Goal: Task Accomplishment & Management: Complete application form

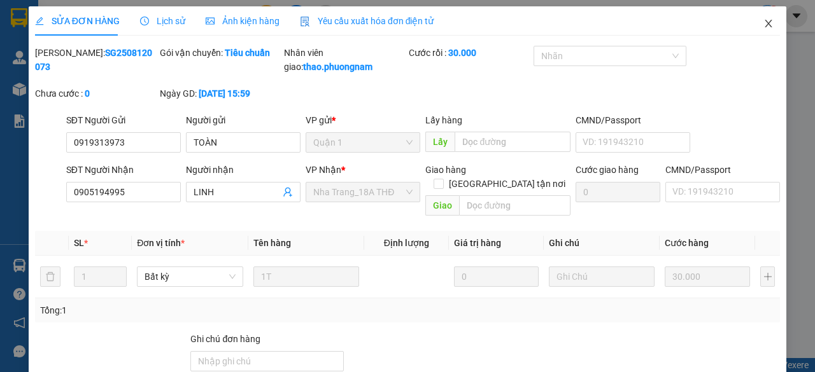
click at [764, 26] on icon "close" at bounding box center [768, 23] width 10 height 10
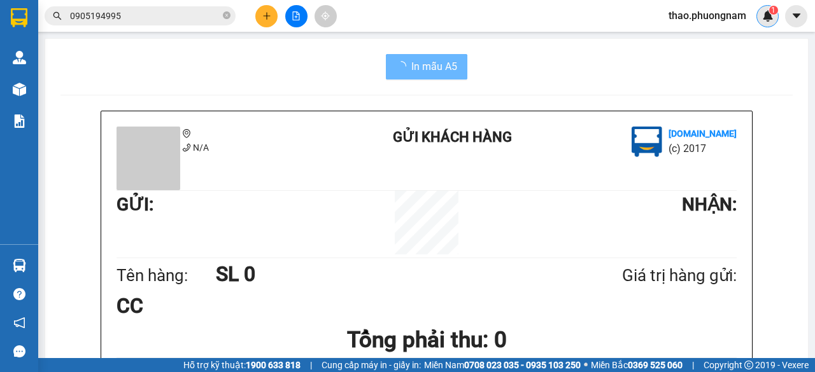
click at [760, 23] on div "1" at bounding box center [767, 16] width 22 height 22
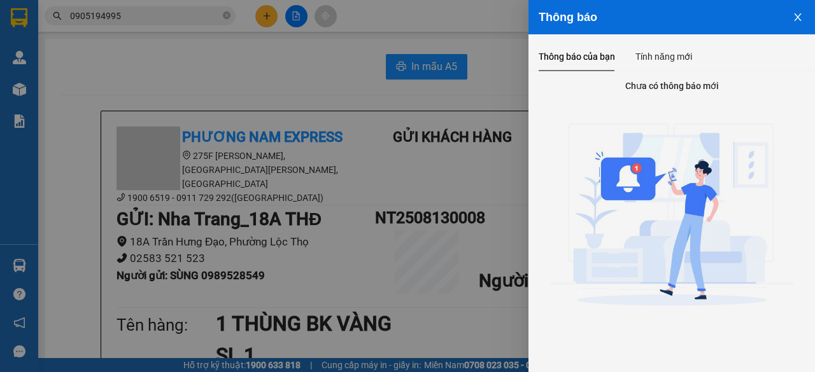
click at [223, 13] on div at bounding box center [407, 186] width 815 height 372
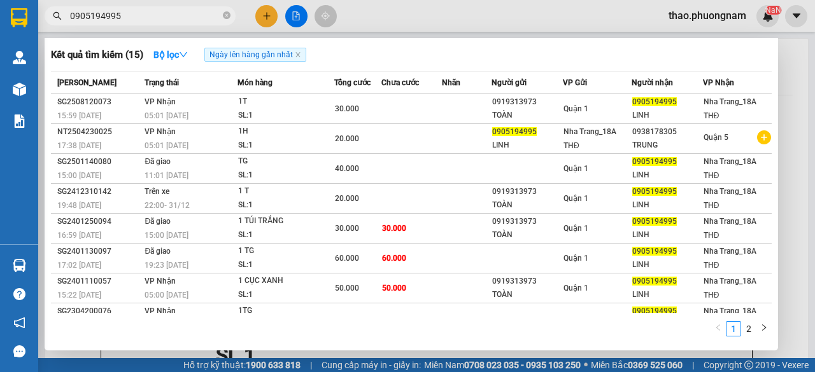
click at [221, 15] on span "0905194995" at bounding box center [140, 15] width 191 height 19
click at [263, 18] on div at bounding box center [407, 186] width 815 height 372
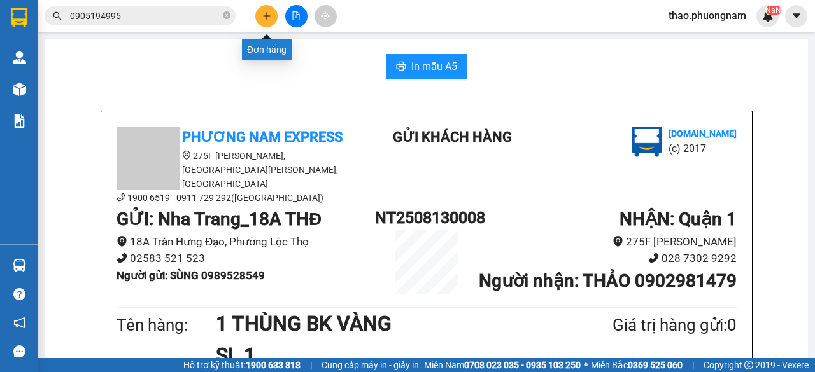
click at [265, 15] on icon "plus" at bounding box center [266, 15] width 9 height 9
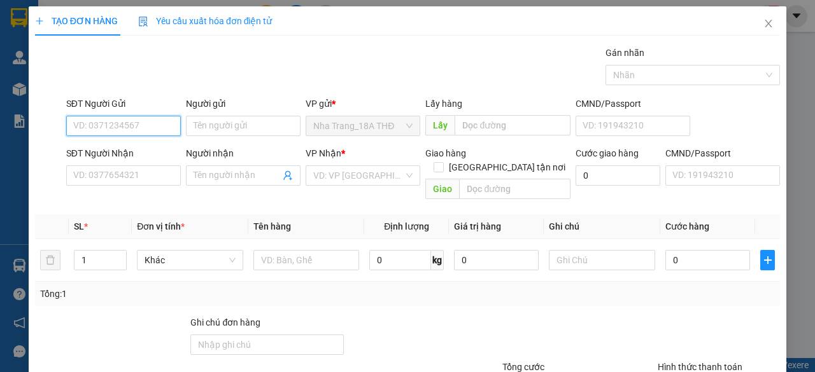
click at [129, 120] on input "SĐT Người Gửi" at bounding box center [123, 126] width 115 height 20
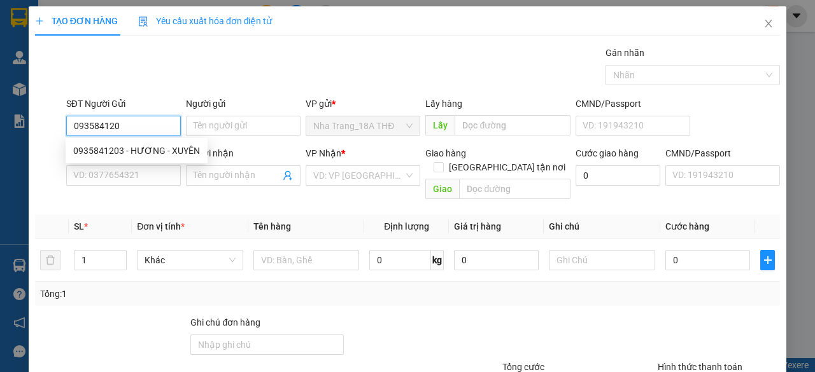
type input "0935841203"
click at [125, 151] on div "0935841203 - HƯƠNG - XUYÊN" at bounding box center [136, 151] width 127 height 14
type input "HƯƠNG - XUYÊN"
type input "0913985625"
type input "[PERSON_NAME]"
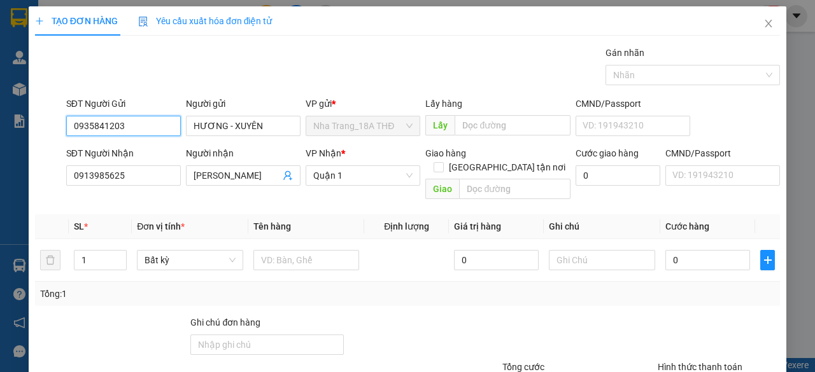
type input "0935841203"
click at [160, 185] on div "SĐT Người Nhận 0913985625" at bounding box center [123, 168] width 115 height 45
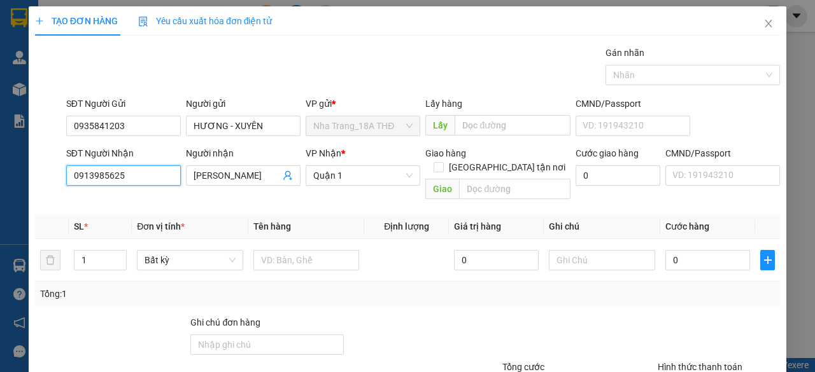
click at [140, 176] on input "0913985625" at bounding box center [123, 175] width 115 height 20
type input "0"
type input "0347758789"
click at [255, 176] on input "[PERSON_NAME]" at bounding box center [236, 176] width 87 height 14
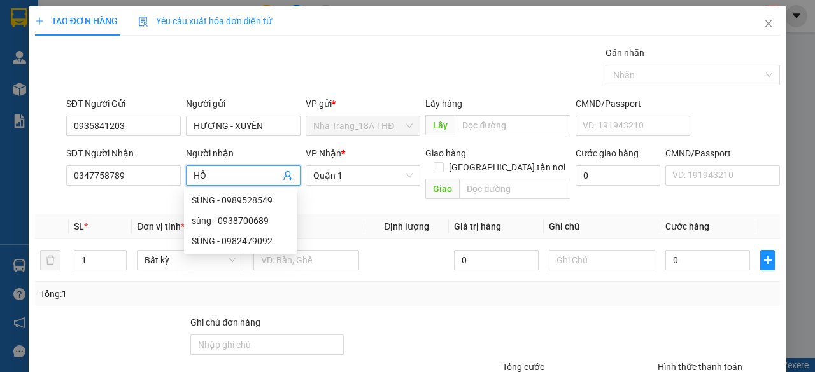
type input "H"
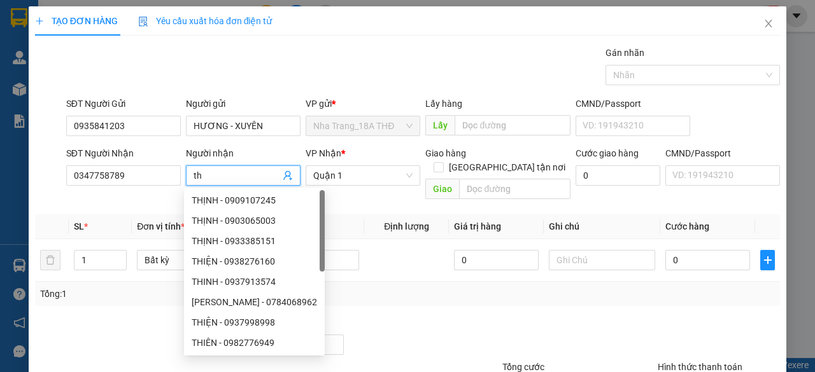
type input "t"
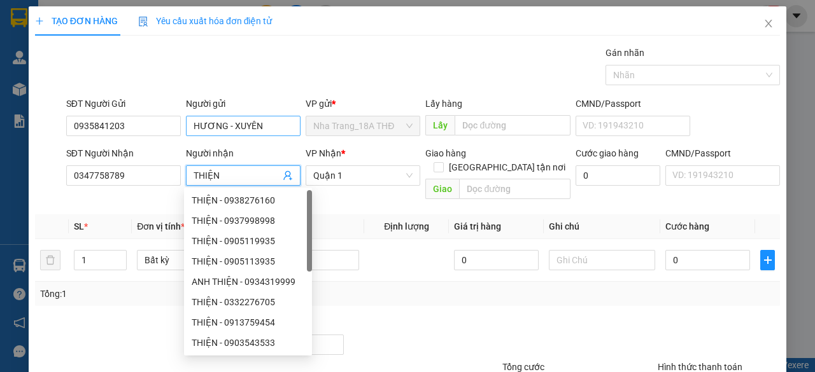
type input "THIỆN"
click at [265, 133] on input "HƯƠNG - XUYÊN" at bounding box center [243, 126] width 115 height 20
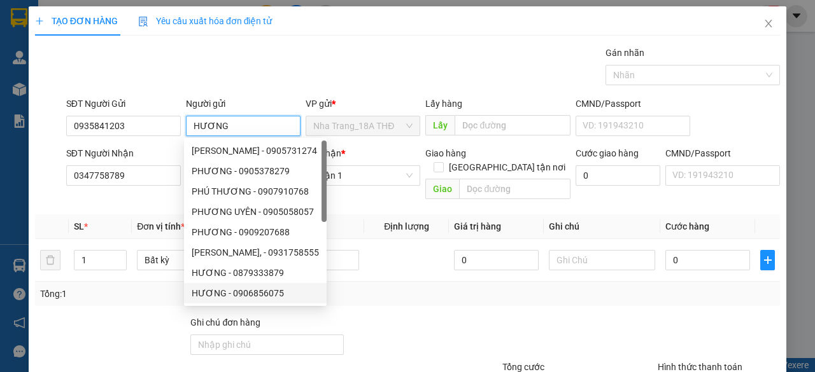
type input "HƯƠNG"
click at [426, 316] on div at bounding box center [423, 338] width 156 height 45
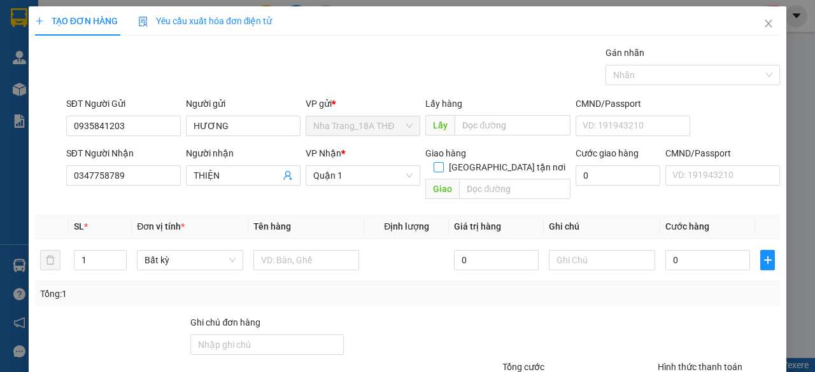
click at [444, 162] on span at bounding box center [438, 167] width 10 height 10
click at [442, 162] on input "[GEOGRAPHIC_DATA] tận nơi" at bounding box center [437, 166] width 9 height 9
checkbox input "true"
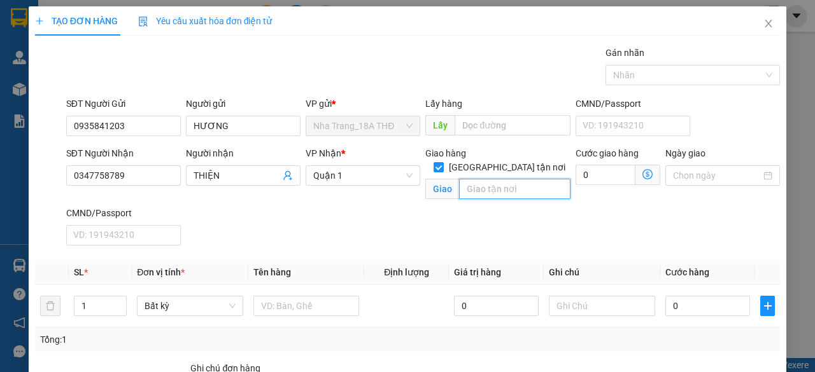
click at [493, 183] on input "text" at bounding box center [514, 189] width 111 height 20
type input "512/8 [PERSON_NAME], ẤP 1, LÒNG THỚI, [PERSON_NAME]NHÀ BÈ"
click at [642, 176] on icon "dollar-circle" at bounding box center [647, 174] width 10 height 10
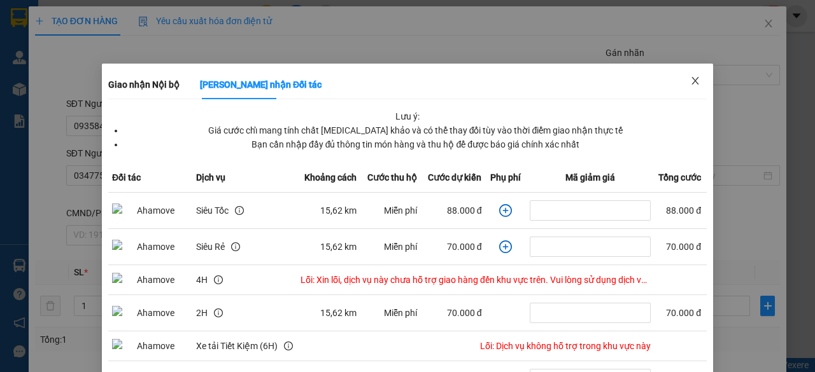
click at [690, 84] on icon "close" at bounding box center [695, 81] width 10 height 10
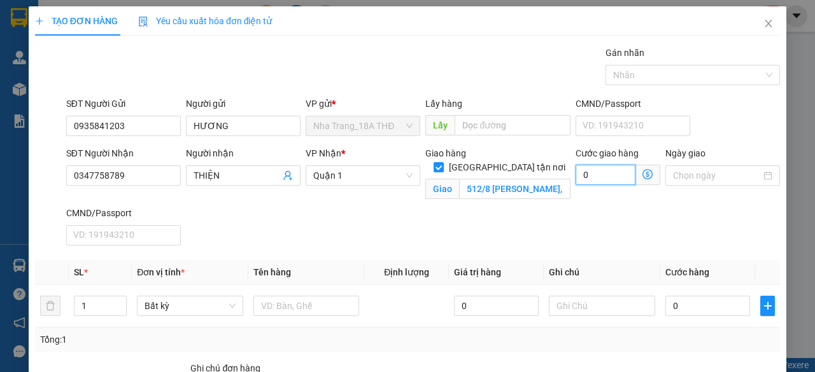
click at [608, 178] on input "0" at bounding box center [605, 175] width 60 height 20
type input "1"
type input "15"
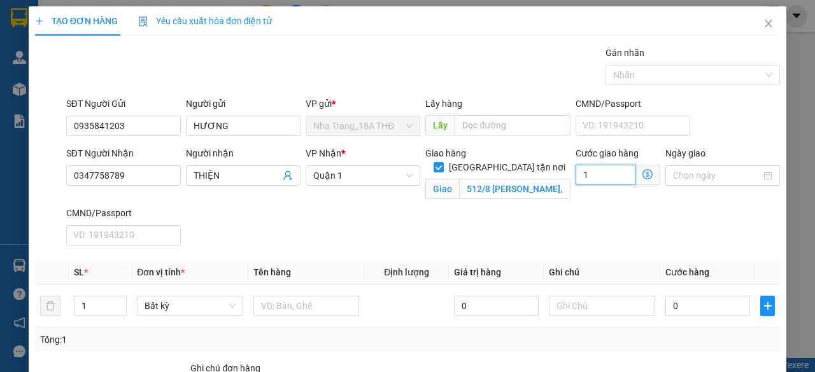
type input "15"
type input "150"
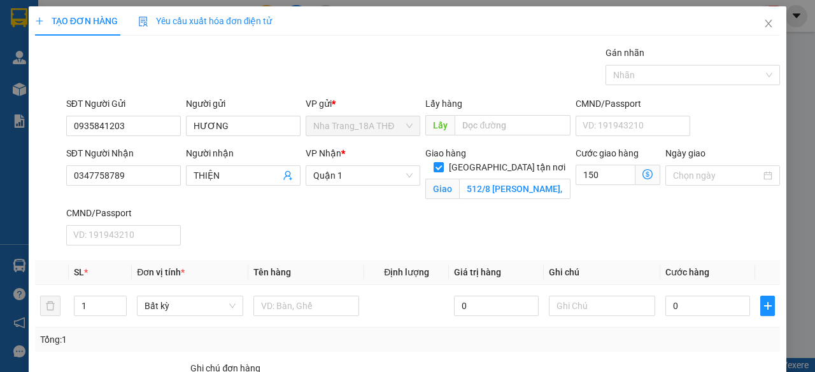
type input "150.000"
drag, startPoint x: 631, startPoint y: 181, endPoint x: 629, endPoint y: 197, distance: 15.4
click at [631, 197] on div "Cước giao hàng 150.000 Giao nhận Nội bộ Giao nhận Đối tác Lưu ý: Giá cước chỉ m…" at bounding box center [618, 176] width 90 height 60
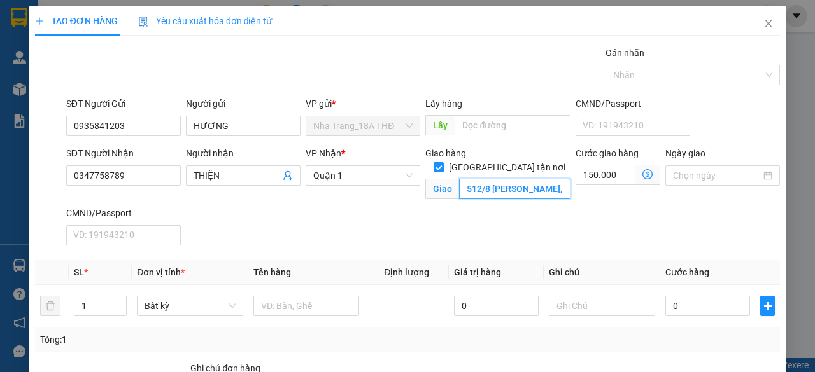
click at [504, 179] on input "512/8 [PERSON_NAME], ẤP 1, LÒNG THỚI, [PERSON_NAME]NHÀ BÈ" at bounding box center [514, 189] width 111 height 20
click at [521, 179] on input "512/8 [PERSON_NAME], ẤP 1, LÒNG THỚI, [PERSON_NAME]NHÀ BÈ" at bounding box center [514, 189] width 111 height 20
click at [547, 179] on input "512/8 [PERSON_NAME], ẤP 1, LÒNG THỚI, [PERSON_NAME]NHÀ BÈ" at bounding box center [514, 189] width 111 height 20
type input "512/8 [PERSON_NAME], ẤP 1, LÒNG THỚI, [PERSON_NAME]NHÀ BÈ ( GTN:150K)"
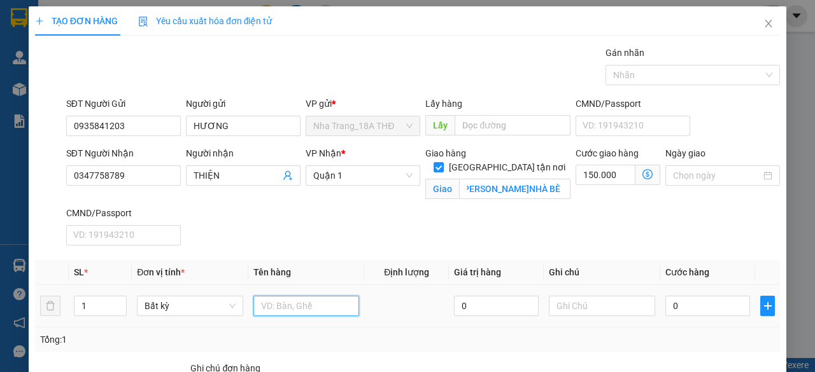
scroll to position [0, 0]
click at [284, 309] on input "text" at bounding box center [306, 306] width 106 height 20
type input "1 K,T XỐP"
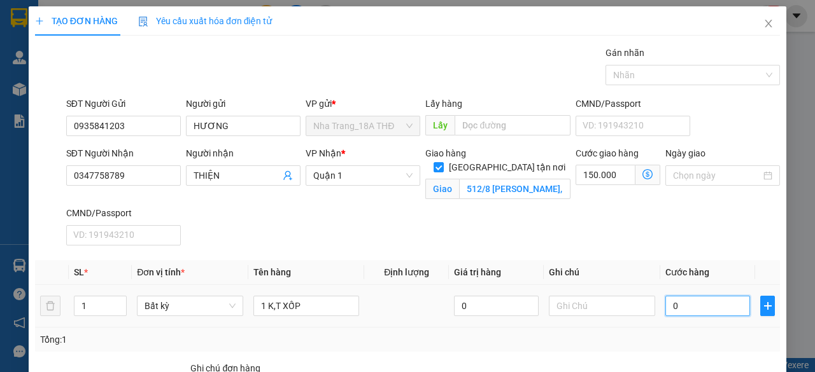
click at [685, 304] on input "0" at bounding box center [707, 306] width 85 height 20
type input "008"
type input "150.008"
type input "0.080"
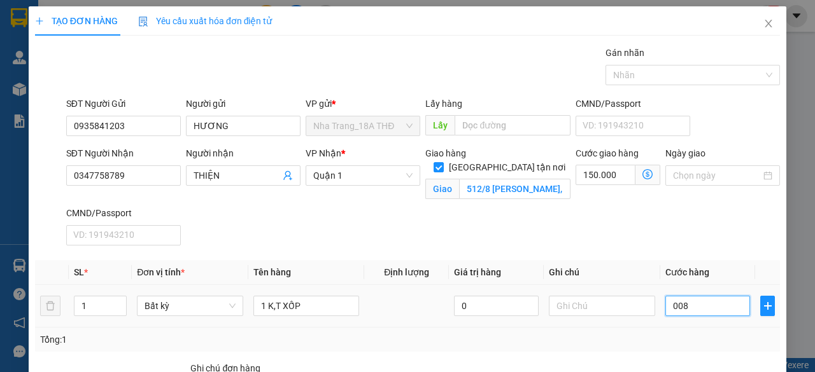
type input "150.080"
type input "80.000"
type input "230.000"
click at [651, 256] on div "Transit Pickup Surcharge Ids Transit Deliver Surcharge Ids Transit Deliver Surc…" at bounding box center [407, 276] width 745 height 460
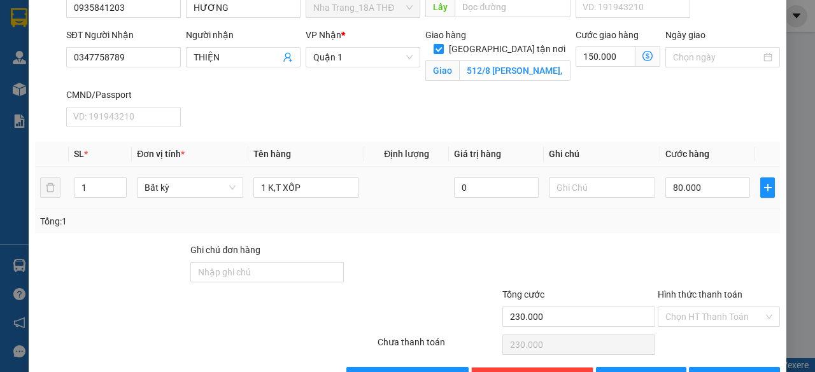
scroll to position [155, 0]
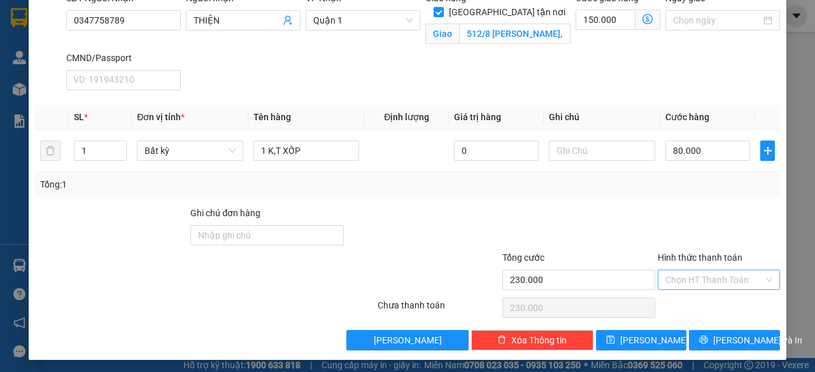
click at [695, 279] on input "Hình thức thanh toán" at bounding box center [714, 279] width 98 height 19
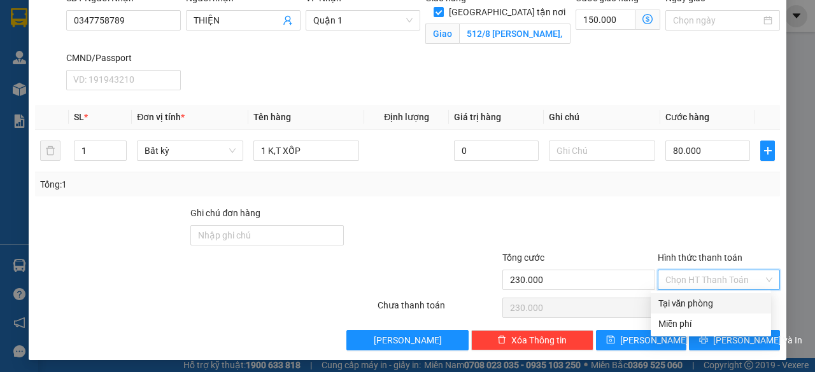
click at [711, 305] on div "Tại văn phòng" at bounding box center [710, 304] width 105 height 14
type input "0"
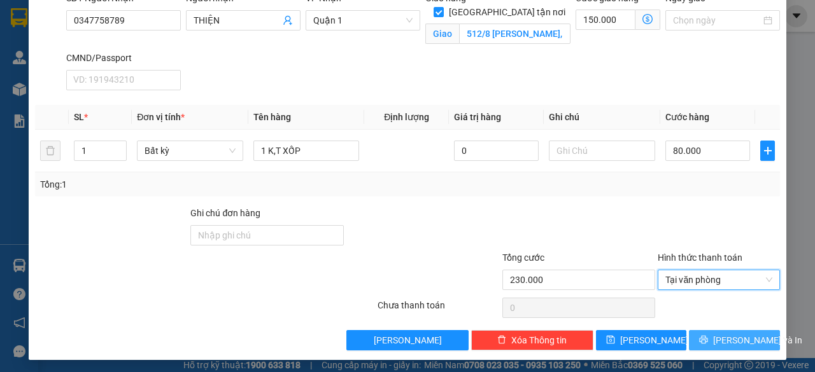
click at [716, 344] on span "[PERSON_NAME] và In" at bounding box center [757, 340] width 89 height 14
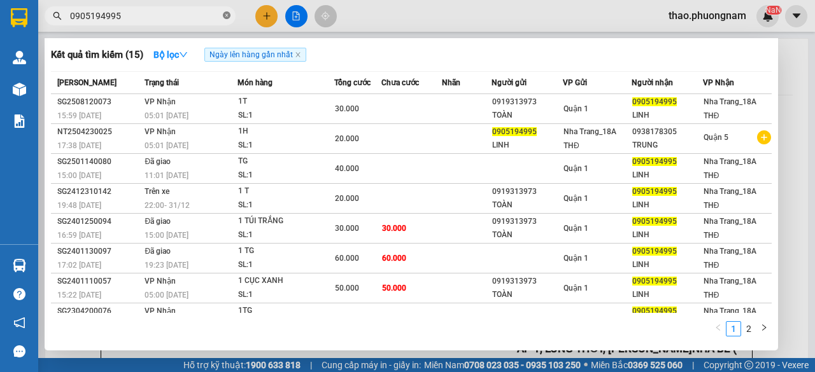
click at [226, 11] on span at bounding box center [227, 16] width 8 height 12
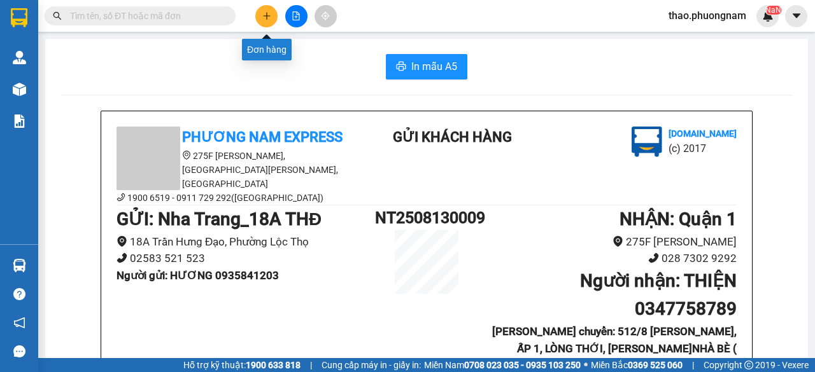
click at [266, 18] on icon "plus" at bounding box center [266, 15] width 9 height 9
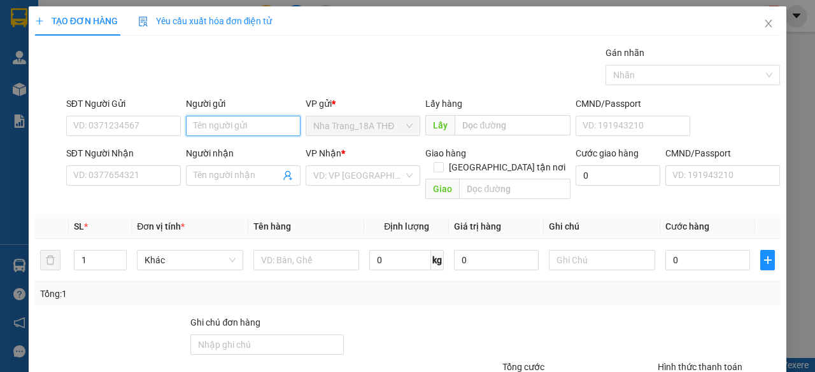
click at [202, 124] on input "Người gửi" at bounding box center [243, 126] width 115 height 20
type input "SIMMAX"
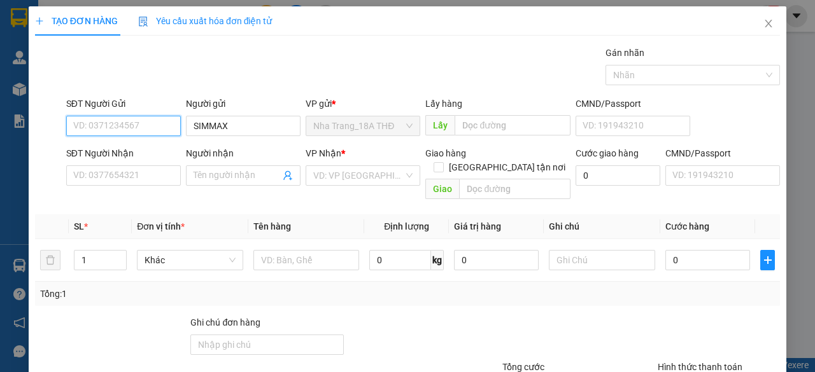
click at [132, 131] on input "SĐT Người Gửi" at bounding box center [123, 126] width 115 height 20
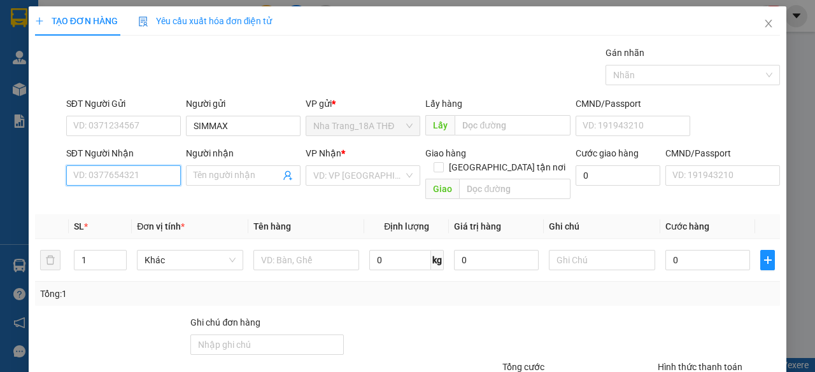
click at [112, 171] on input "SĐT Người Nhận" at bounding box center [123, 175] width 115 height 20
drag, startPoint x: 207, startPoint y: 174, endPoint x: 200, endPoint y: 174, distance: 7.0
click at [207, 173] on input "Người nhận" at bounding box center [236, 176] width 87 height 14
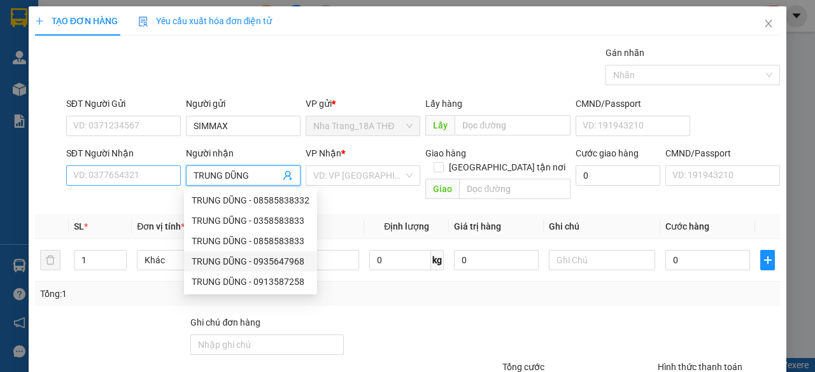
type input "TRUNG DŨNG"
click at [113, 174] on input "SĐT Người Nhận" at bounding box center [123, 175] width 115 height 20
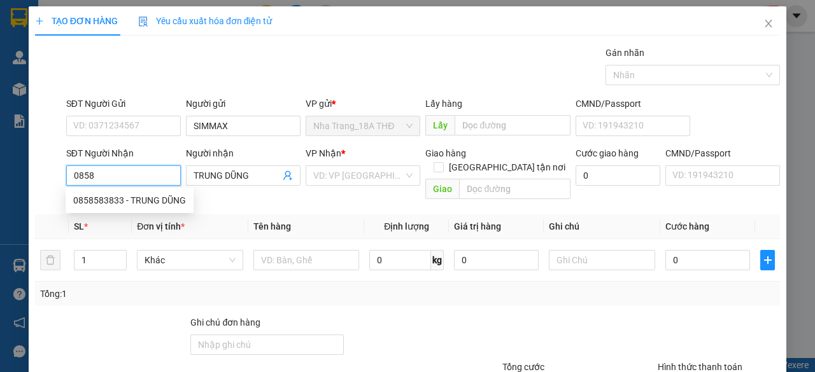
click at [165, 197] on div "0858583833 - TRUNG DŨNG" at bounding box center [129, 200] width 113 height 14
type input "0858583833"
type input "TRUNG DŨNG"
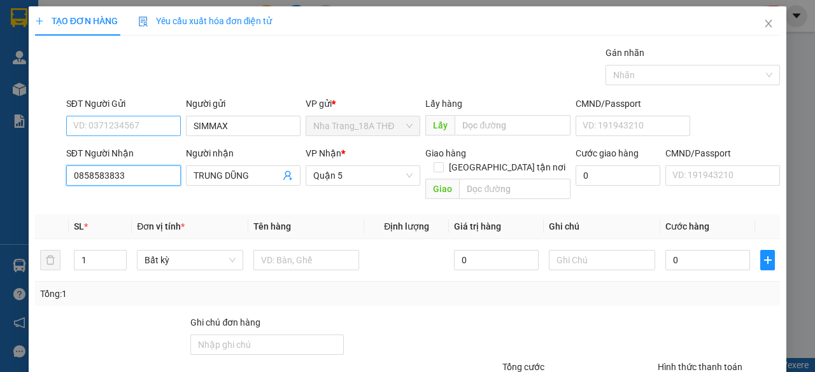
type input "0858583833"
click at [125, 127] on input "SĐT Người Gửi" at bounding box center [123, 126] width 115 height 20
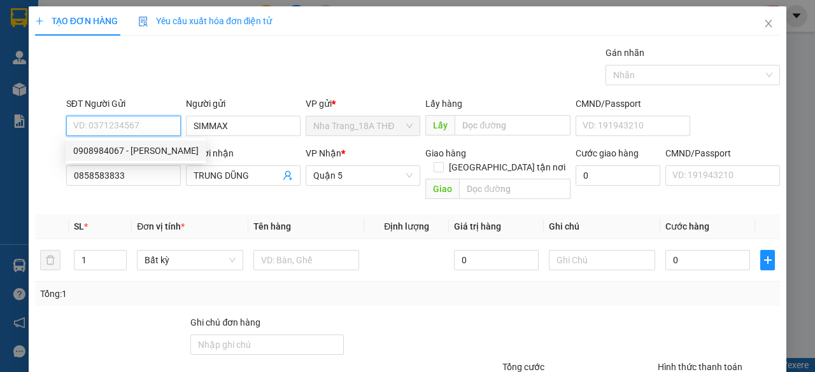
click at [139, 148] on div "0908984067 - [PERSON_NAME]" at bounding box center [135, 151] width 125 height 14
type input "0908984067"
type input "SIM MAX"
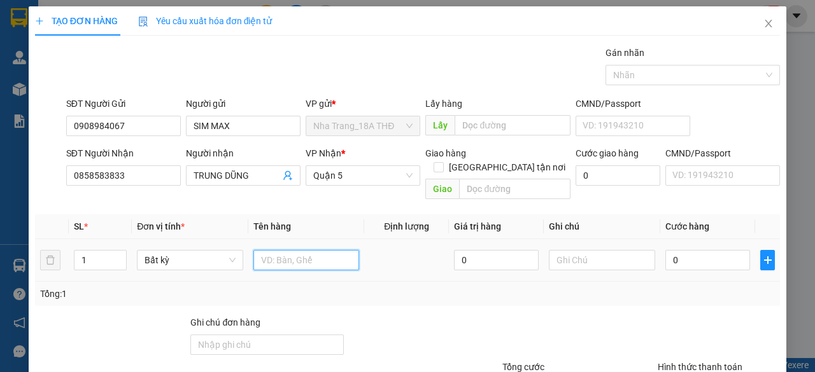
click at [265, 250] on input "text" at bounding box center [306, 260] width 106 height 20
type input "1 CỤC ĐEN"
click at [724, 253] on input "0" at bounding box center [707, 260] width 85 height 20
type input "004"
type input "4"
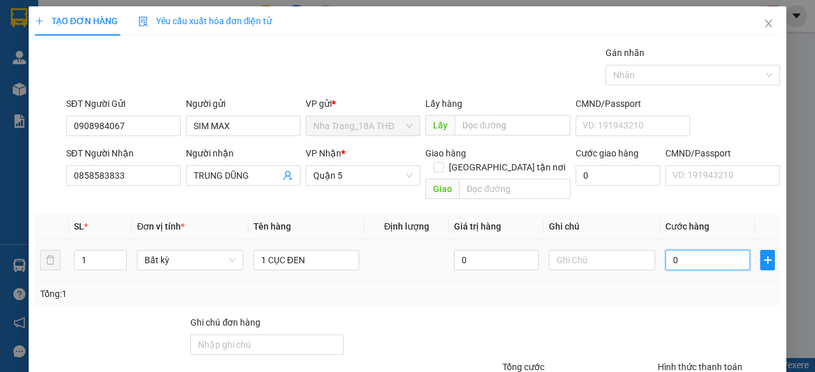
type input "4"
type input "00"
type input "0"
type input "005"
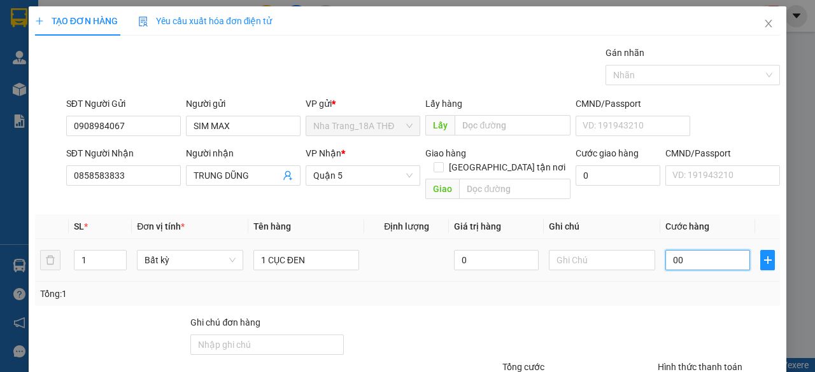
type input "5"
type input "0.050"
type input "50"
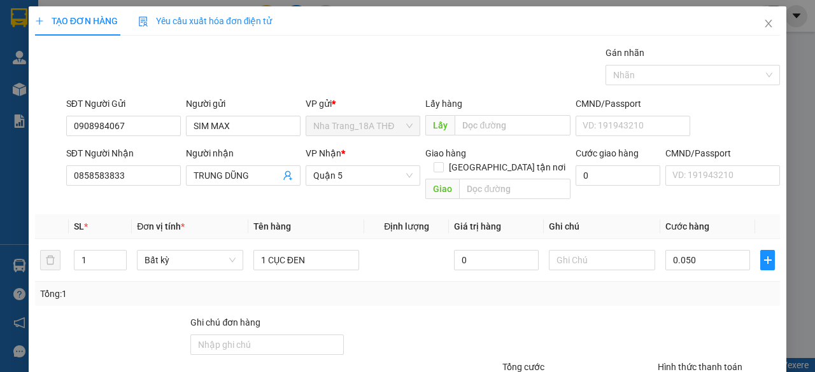
type input "50.000"
click at [727, 287] on div "Tổng: 1" at bounding box center [407, 294] width 734 height 14
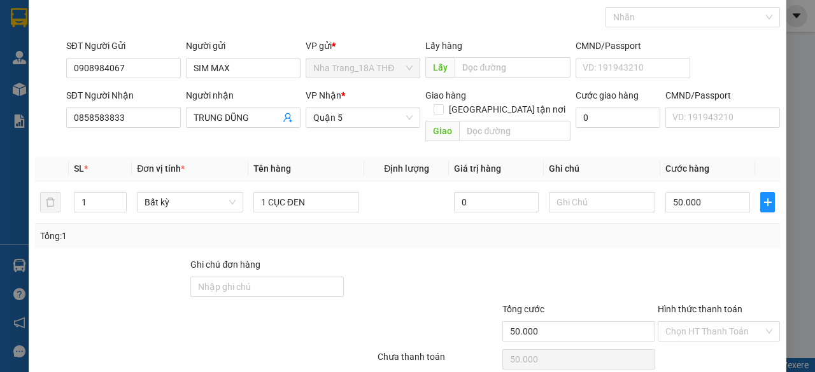
scroll to position [97, 0]
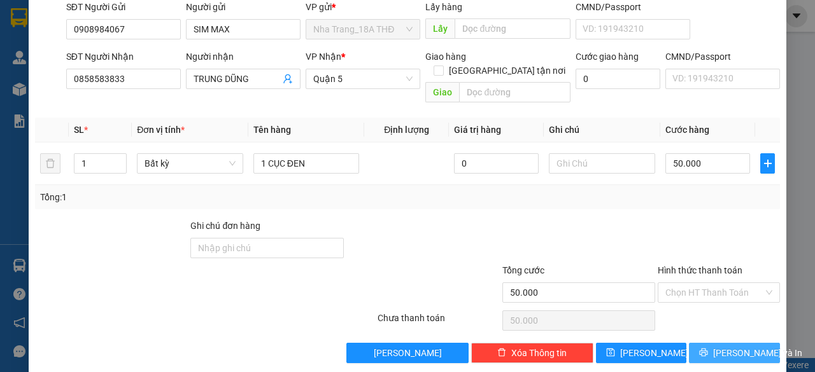
click at [713, 343] on button "[PERSON_NAME] và In" at bounding box center [734, 353] width 91 height 20
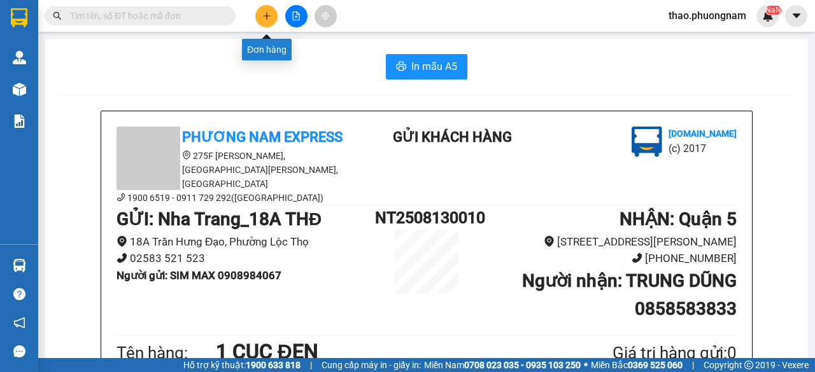
click at [266, 20] on button at bounding box center [266, 16] width 22 height 22
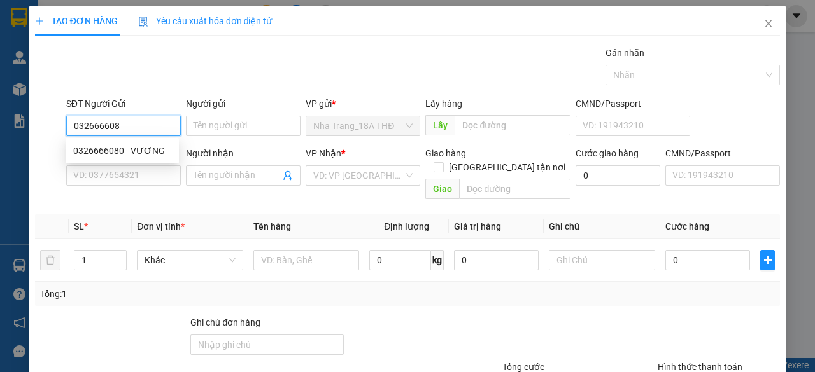
type input "0326666080"
click at [150, 151] on div "0326666080 - VƯƠNG" at bounding box center [122, 151] width 98 height 14
type input "VƯƠNG"
type input "0913239932"
type input "HUY"
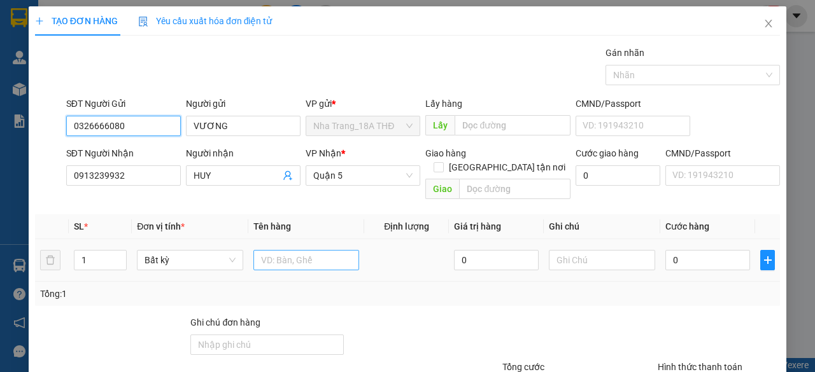
type input "0326666080"
click at [346, 253] on input "text" at bounding box center [306, 260] width 106 height 20
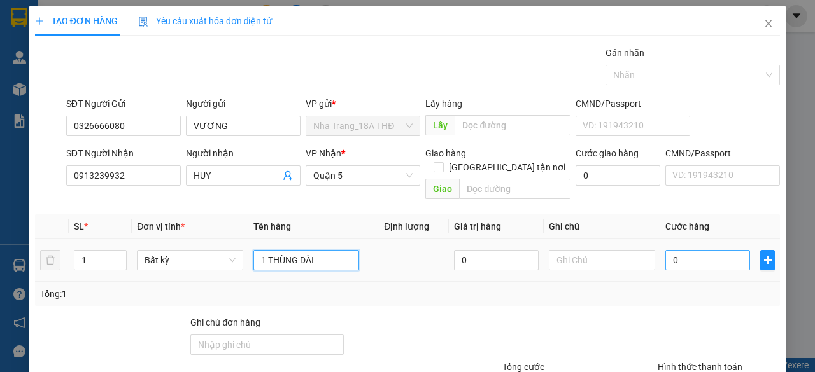
type input "1 THÙNG DÀI"
click at [680, 250] on input "0" at bounding box center [707, 260] width 85 height 20
type input "007"
type input "7"
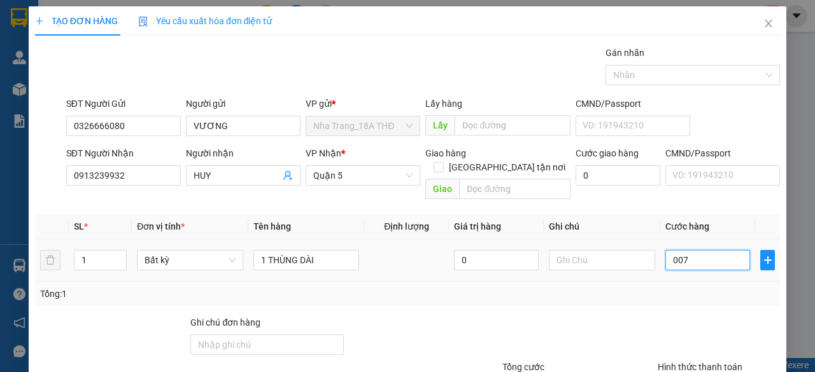
type input "0.070"
type input "70"
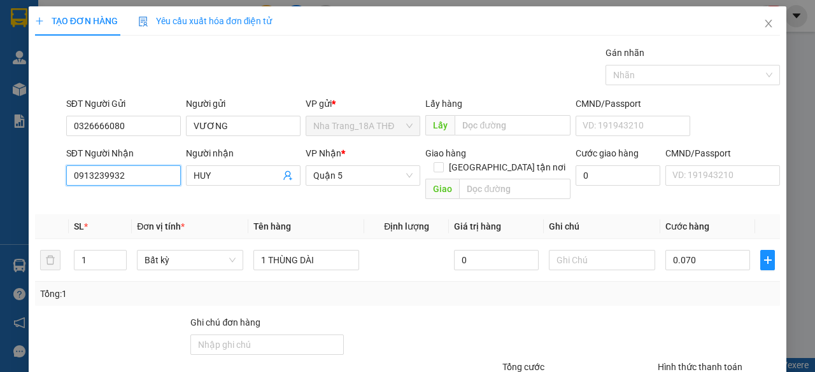
type input "70.000"
click at [160, 180] on input "0913239932" at bounding box center [123, 175] width 115 height 20
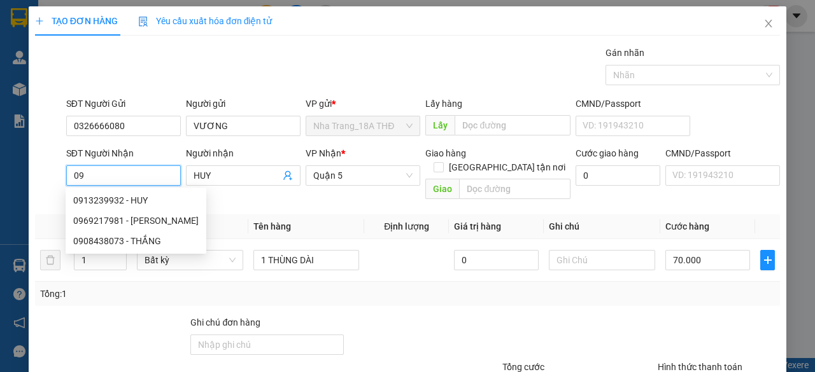
type input "0"
click at [111, 225] on div "0969217981 - [PERSON_NAME]" at bounding box center [135, 221] width 125 height 14
type input "0969217981"
type input "VŨ"
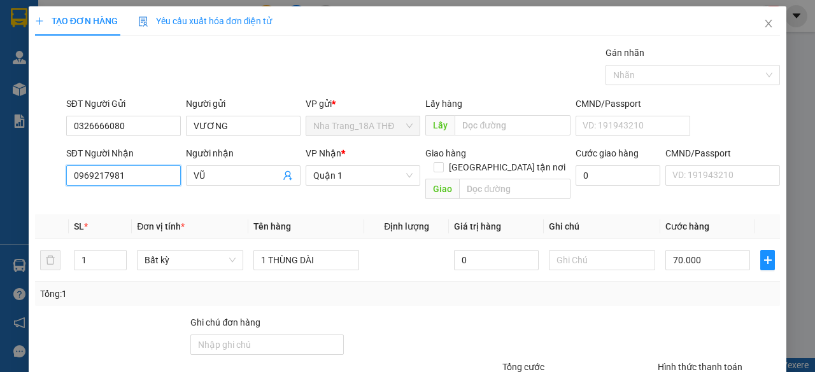
type input "0969217981"
click at [506, 297] on div "Transit Pickup Surcharge Ids Transit Deliver Surcharge Ids Transit Deliver Surc…" at bounding box center [407, 253] width 745 height 414
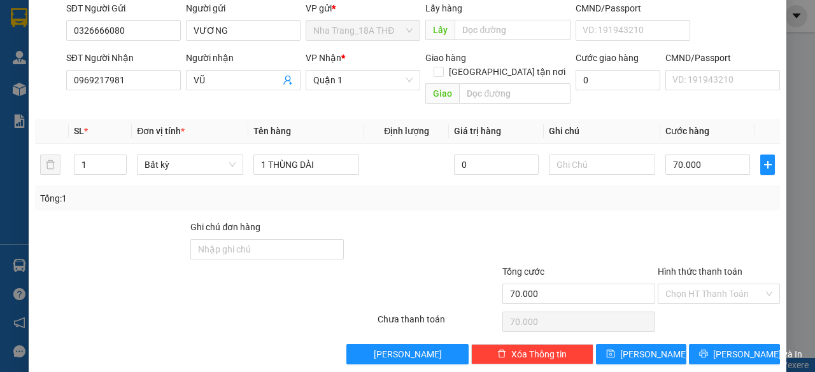
scroll to position [97, 0]
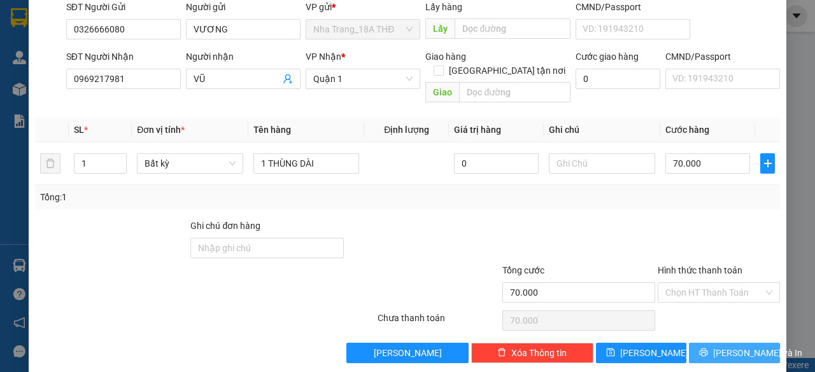
click at [695, 343] on button "[PERSON_NAME] và In" at bounding box center [734, 353] width 91 height 20
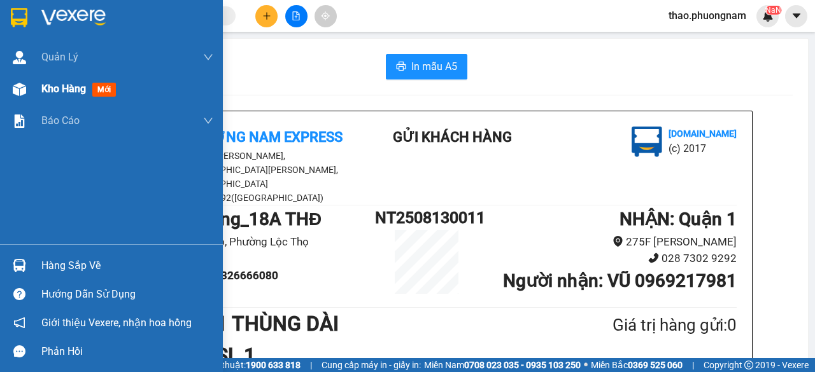
click at [41, 91] on div "Kho hàng mới" at bounding box center [111, 89] width 223 height 32
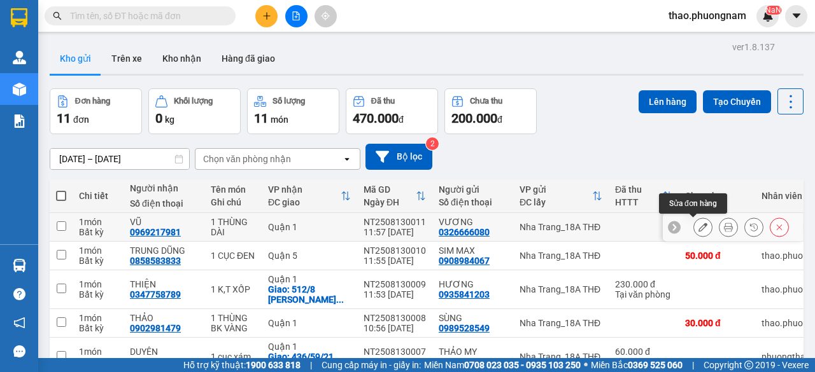
click at [698, 227] on button at bounding box center [703, 227] width 18 height 22
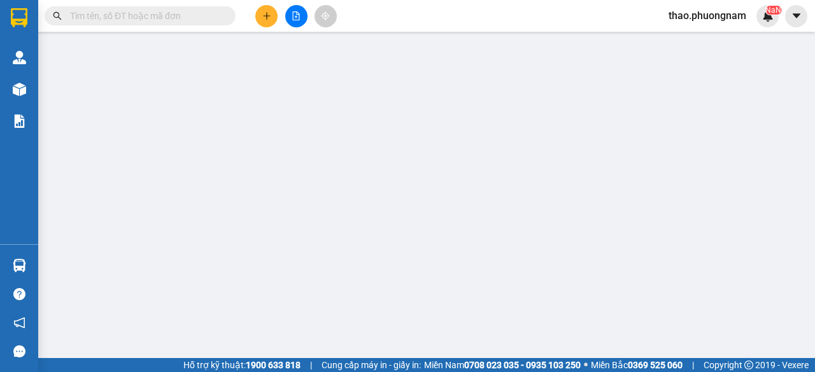
type input "0326666080"
type input "VƯƠNG"
type input "0969217981"
type input "VŨ"
type input "70.000"
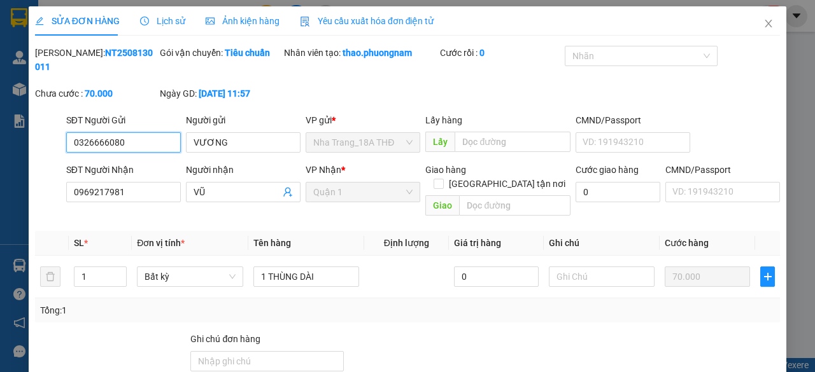
scroll to position [113, 0]
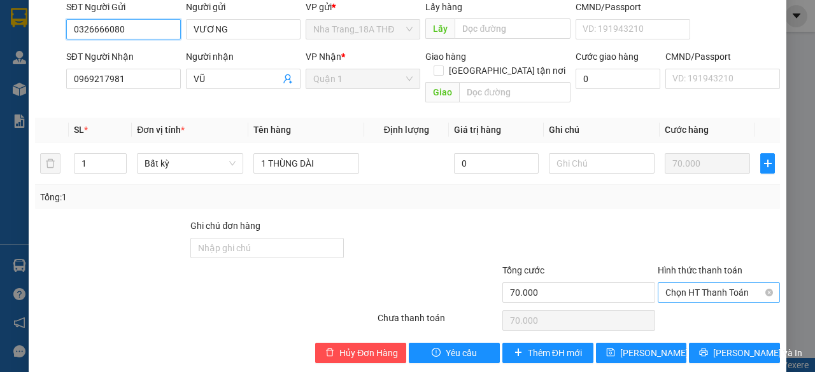
click at [704, 283] on span "Chọn HT Thanh Toán" at bounding box center [718, 292] width 107 height 19
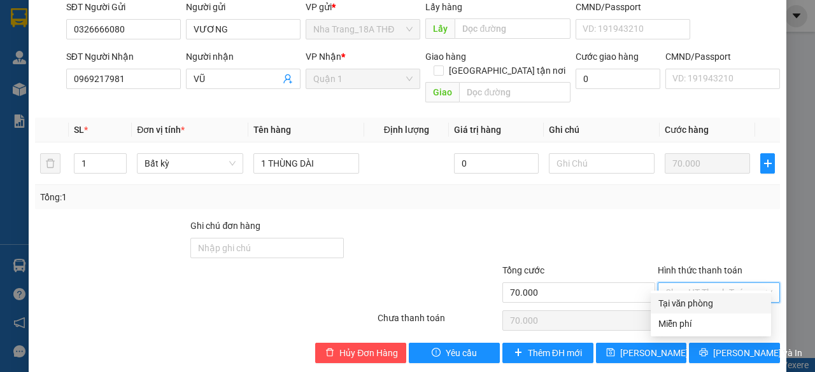
click at [702, 307] on div "Tại văn phòng" at bounding box center [710, 304] width 105 height 14
type input "0"
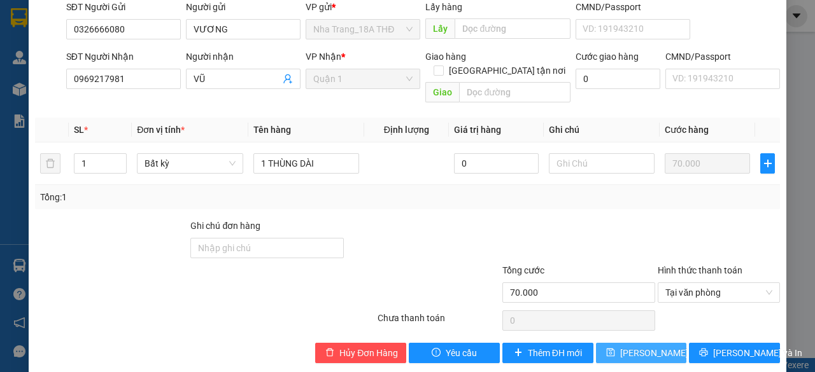
click at [620, 346] on span "[PERSON_NAME] thay đổi" at bounding box center [671, 353] width 102 height 14
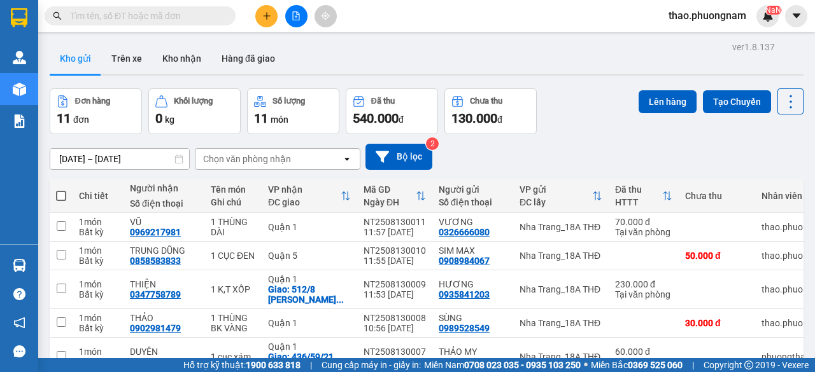
click at [145, 17] on input "text" at bounding box center [145, 16] width 150 height 14
type input "N"
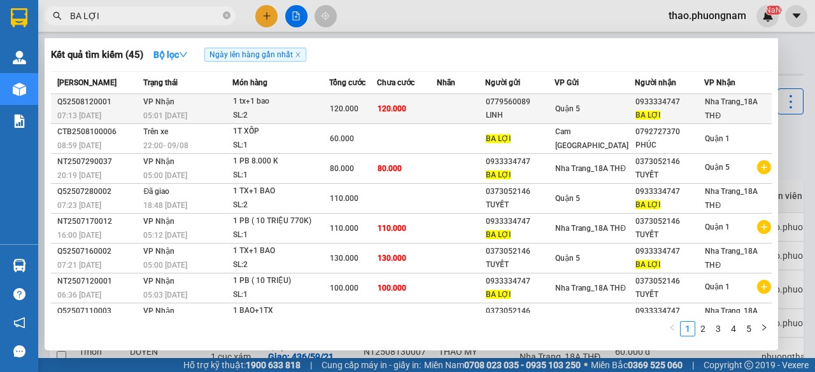
type input "BA LỢI"
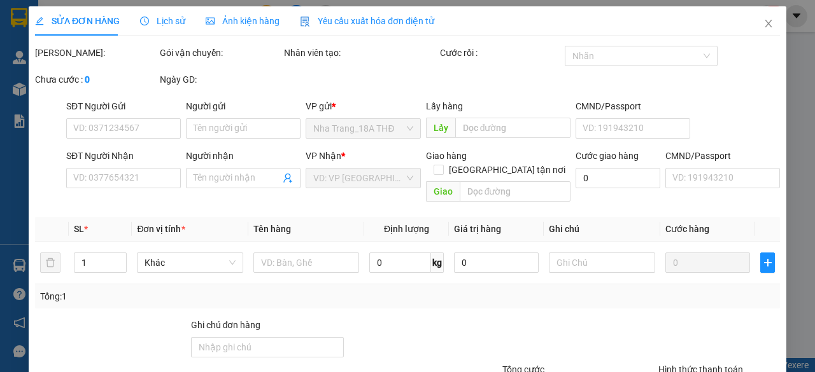
type input "0779560089"
type input "LINH"
type input "0933334747"
type input "BA LỢI"
type input "120.000"
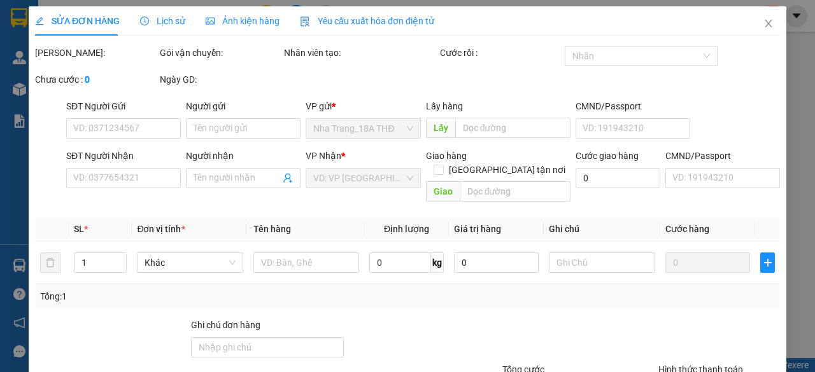
type input "120.000"
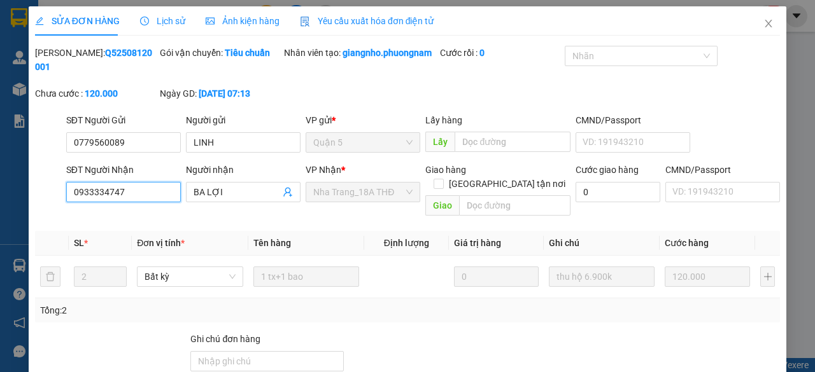
drag, startPoint x: 136, startPoint y: 211, endPoint x: 69, endPoint y: 208, distance: 66.9
click at [66, 202] on input "0933334747" at bounding box center [123, 192] width 115 height 20
click at [765, 25] on icon "close" at bounding box center [768, 24] width 7 height 8
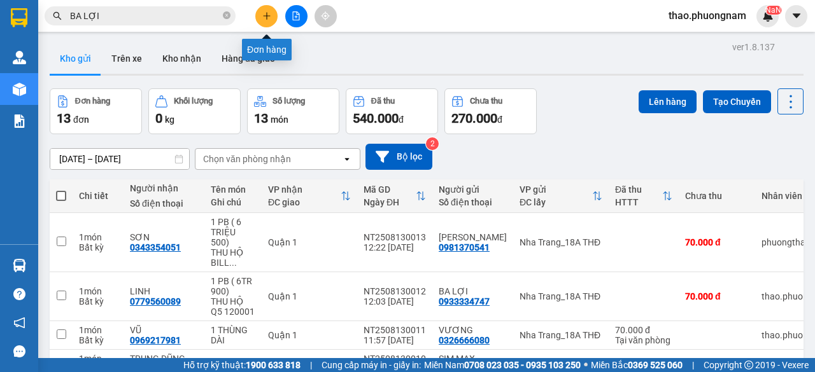
click at [261, 13] on button at bounding box center [266, 16] width 22 height 22
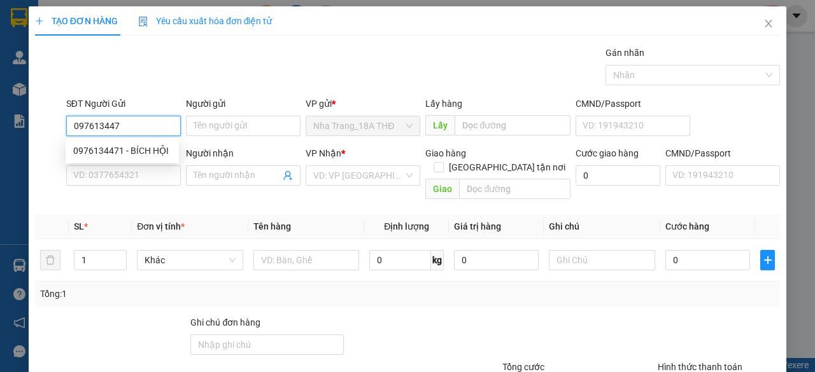
type input "0976134471"
click at [104, 148] on div "0976134471 - BÍCH HỘI" at bounding box center [122, 151] width 98 height 14
type input "BÍCH HỘI"
type input "0932687971"
type input "DŨNG"
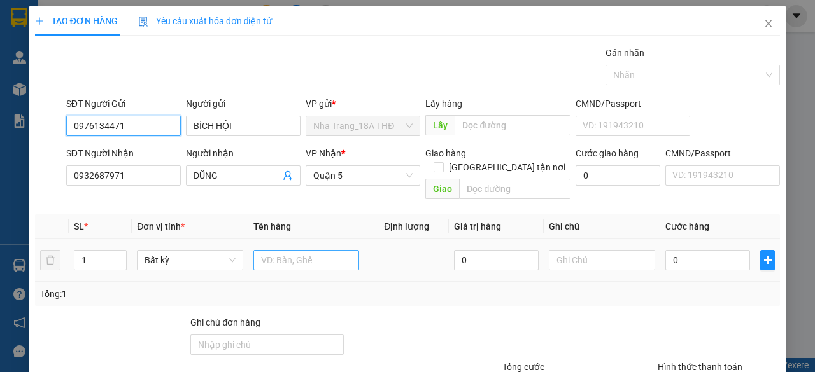
type input "0976134471"
click at [281, 250] on input "text" at bounding box center [306, 260] width 106 height 20
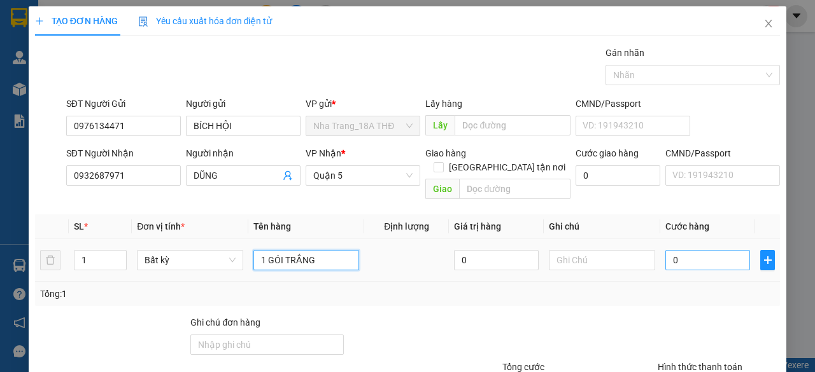
type input "1 GÓI TRẮNG"
click at [701, 250] on input "0" at bounding box center [707, 260] width 85 height 20
type input "002"
type input "2"
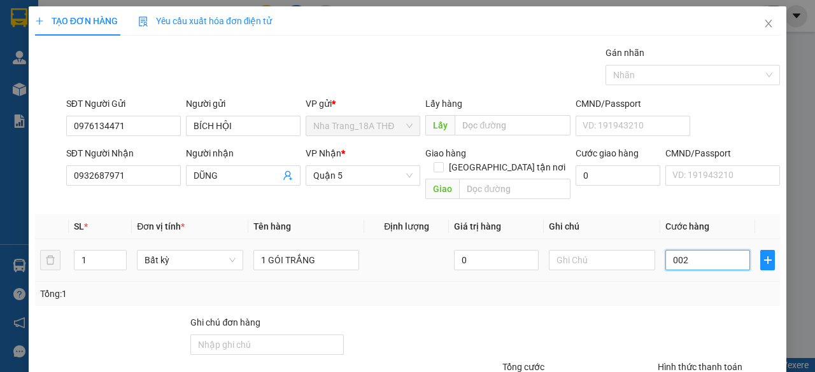
type input "0.020"
type input "20"
click at [701, 295] on div "Transit Pickup Surcharge Ids Transit Deliver Surcharge Ids Transit Deliver Surc…" at bounding box center [407, 253] width 745 height 414
type input "20.000"
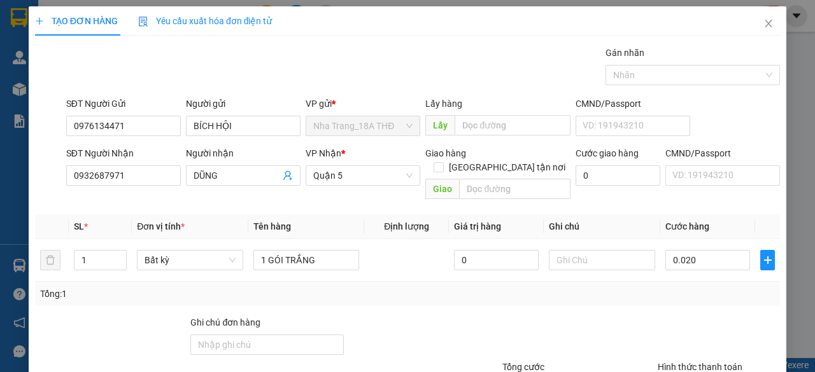
type input "20.000"
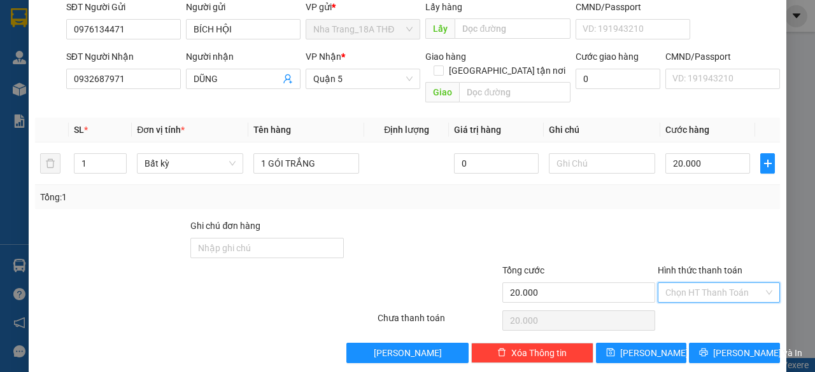
click at [665, 283] on input "Hình thức thanh toán" at bounding box center [714, 292] width 98 height 19
click at [673, 305] on div "Tại văn phòng" at bounding box center [710, 303] width 105 height 14
type input "0"
click at [704, 346] on button "[PERSON_NAME] và In" at bounding box center [734, 353] width 91 height 20
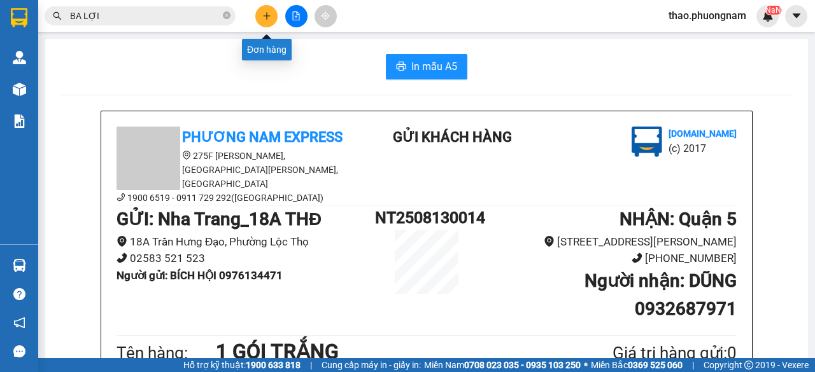
click at [263, 18] on icon "plus" at bounding box center [266, 15] width 9 height 9
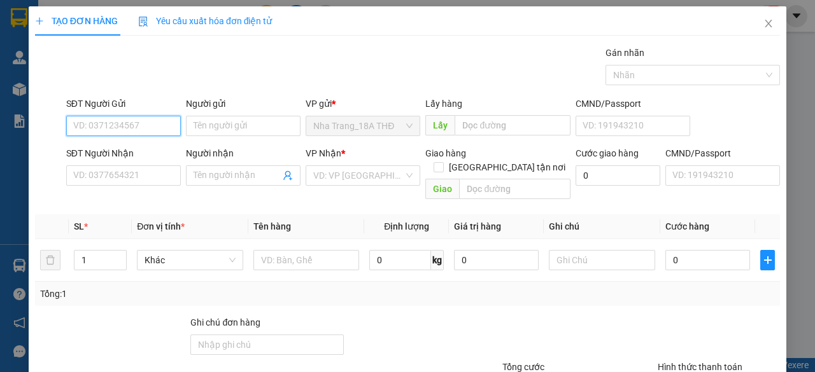
click at [80, 129] on input "SĐT Người Gửi" at bounding box center [123, 126] width 115 height 20
click at [98, 152] on div "0976134471 - BÍCH HỘI" at bounding box center [122, 151] width 98 height 14
type input "0976134471"
type input "BÍCH HỘI"
type input "0932687971"
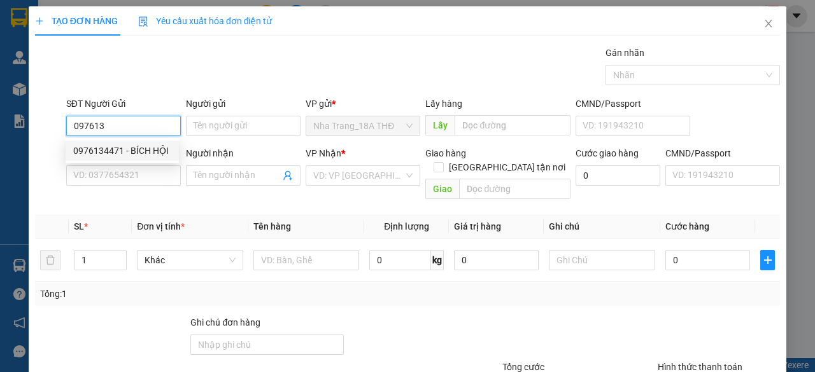
type input "DŨNG"
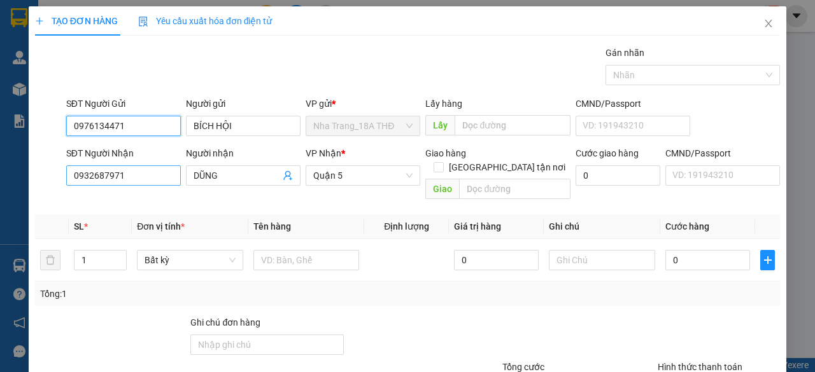
type input "0976134471"
click at [131, 170] on input "0932687971" at bounding box center [123, 175] width 115 height 20
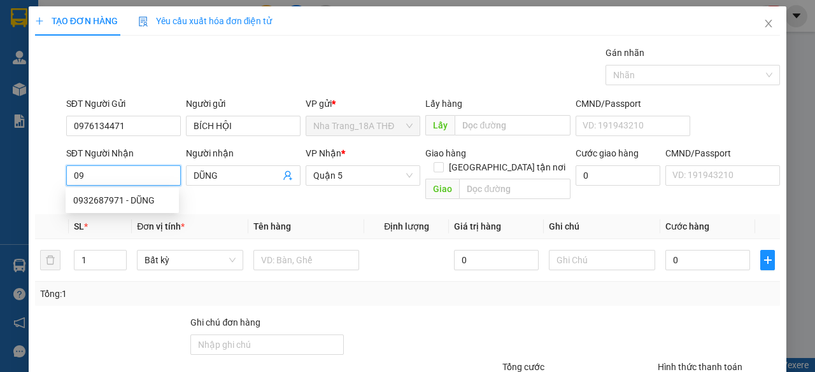
type input "0"
type input "0933223447"
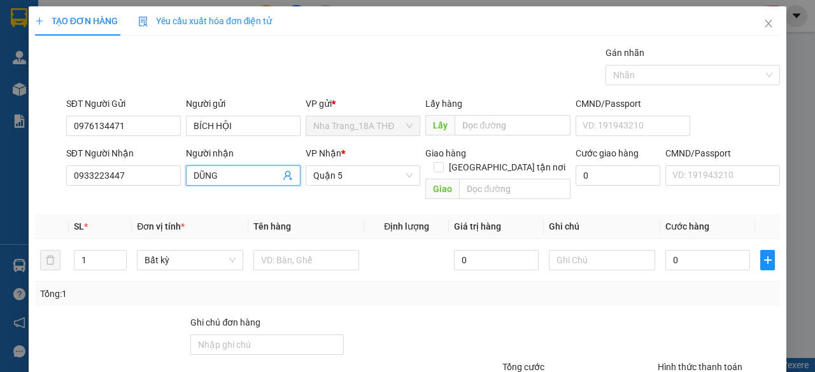
click at [219, 178] on input "DŨNG" at bounding box center [236, 176] width 87 height 14
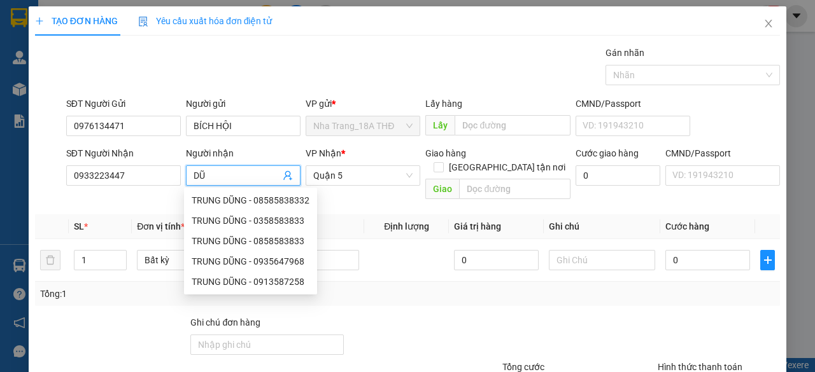
type input "D"
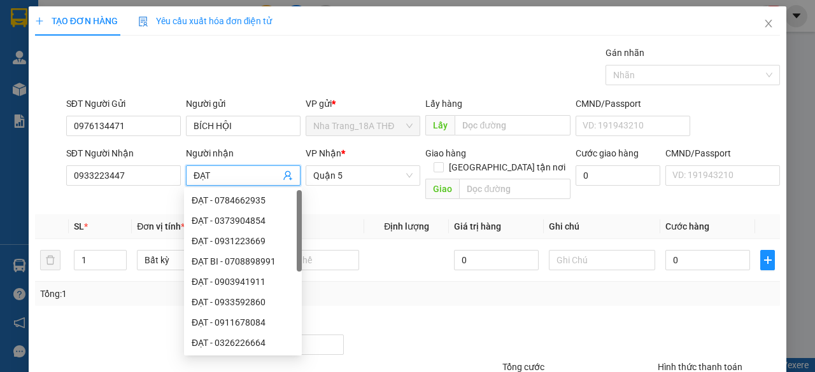
type input "ĐẠT"
click at [377, 321] on div at bounding box center [423, 338] width 156 height 45
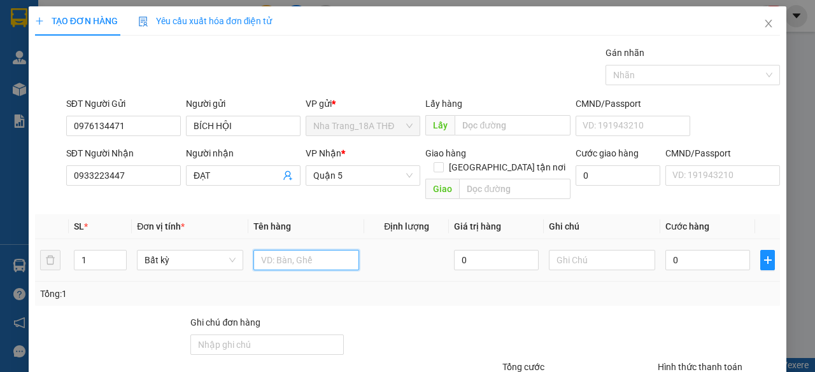
click at [297, 251] on input "text" at bounding box center [306, 260] width 106 height 20
type input "1 THÙNG BỌC XỐP"
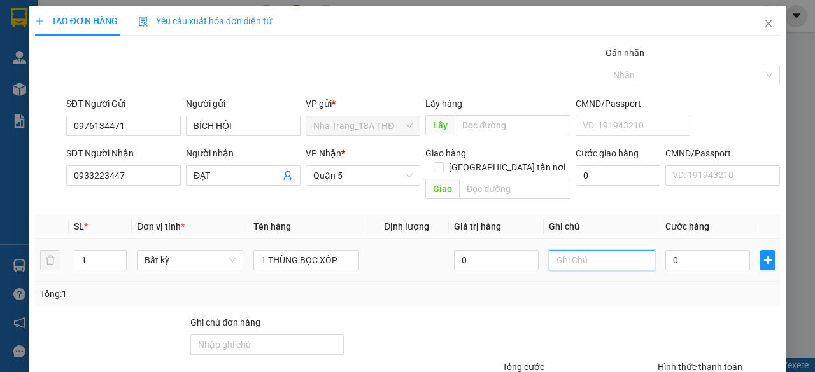
click at [635, 250] on input "text" at bounding box center [602, 260] width 106 height 20
type input "NHẸ TAY, KO KIỂM"
click at [718, 253] on input "0" at bounding box center [707, 260] width 85 height 20
type input "004"
type input "4"
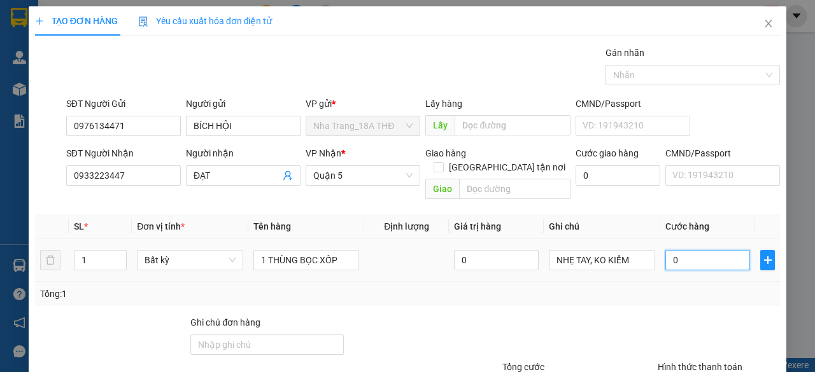
type input "4"
type input "0.040"
type input "40"
click at [713, 287] on div "Tổng: 1" at bounding box center [407, 294] width 734 height 14
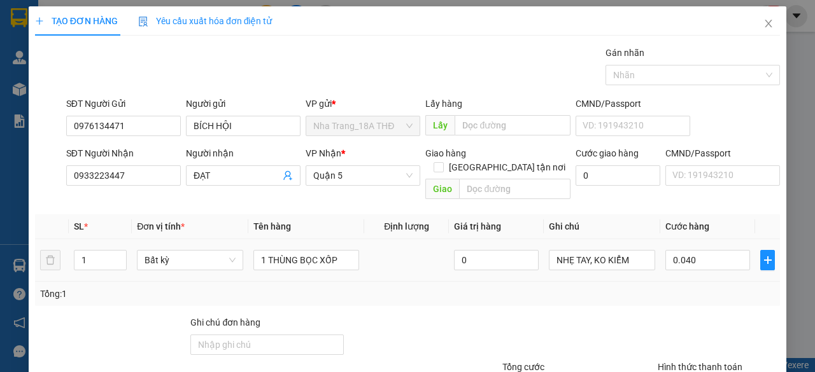
type input "40.000"
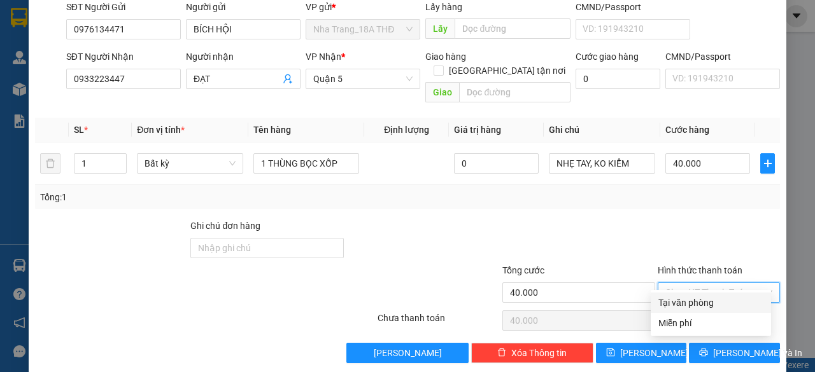
click at [694, 283] on input "Hình thức thanh toán" at bounding box center [714, 292] width 98 height 19
click at [711, 310] on div "Tại văn phòng" at bounding box center [710, 303] width 120 height 20
type input "0"
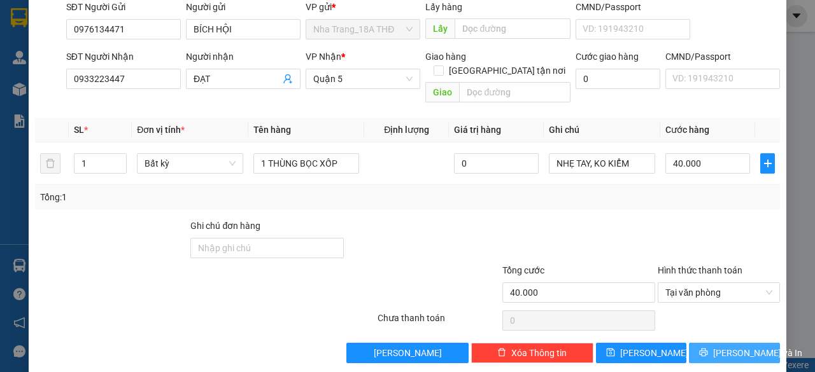
click at [715, 346] on span "[PERSON_NAME] và In" at bounding box center [757, 353] width 89 height 14
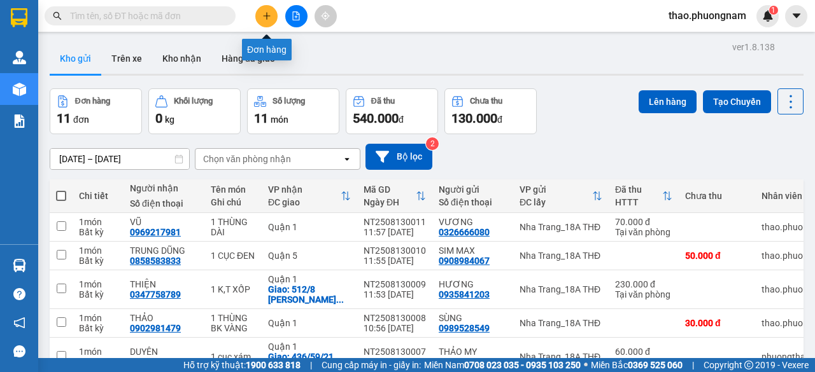
click at [265, 18] on icon "plus" at bounding box center [266, 15] width 9 height 9
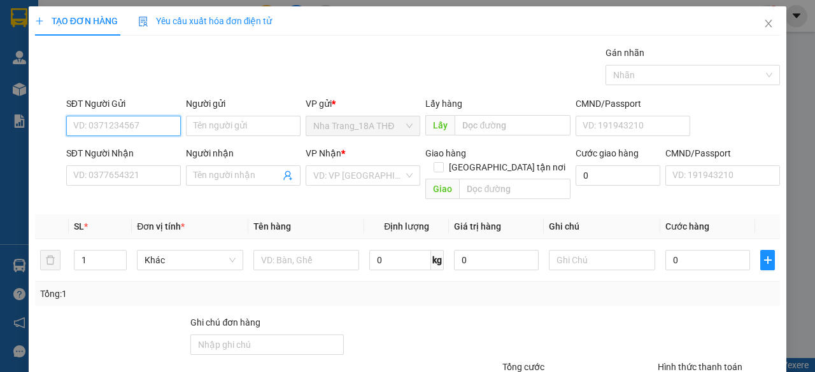
click at [99, 124] on input "SĐT Người Gửi" at bounding box center [123, 126] width 115 height 20
paste input "0933334747"
type input "0933334747"
click at [136, 144] on div "0933334747 - BA LỢI" at bounding box center [122, 151] width 98 height 14
type input "BA LỢI"
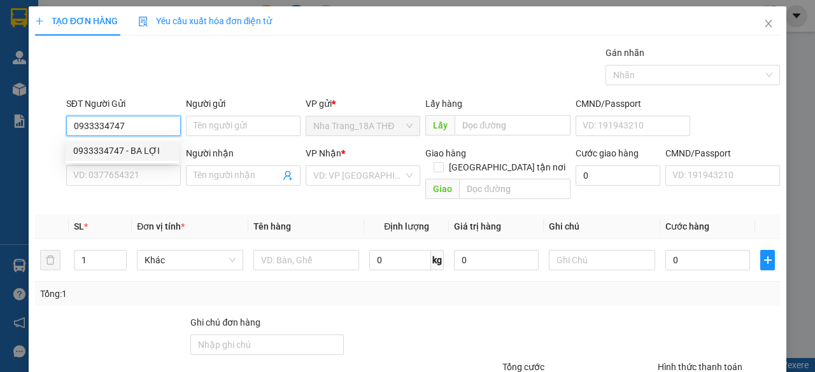
type input "0779560089"
type input "LINH"
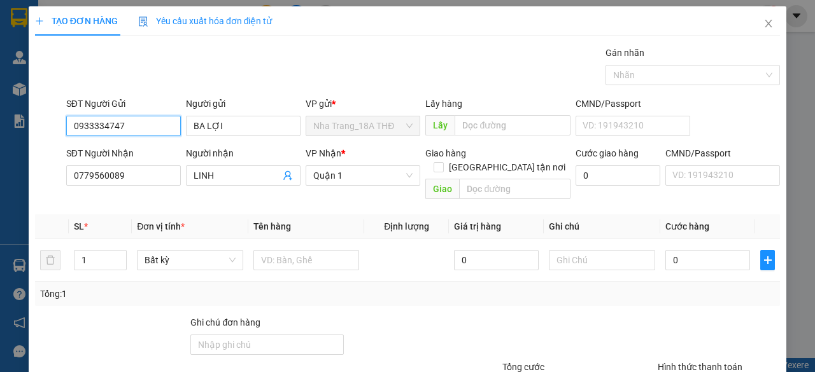
type input "0933334747"
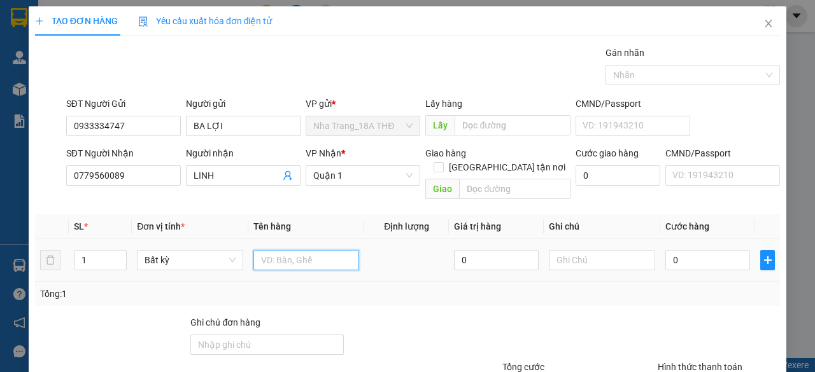
click at [266, 250] on input "text" at bounding box center [306, 260] width 106 height 20
type input "1 PB ( 6TR 900)"
click at [673, 252] on input "0" at bounding box center [707, 260] width 85 height 20
type input "007"
type input "7"
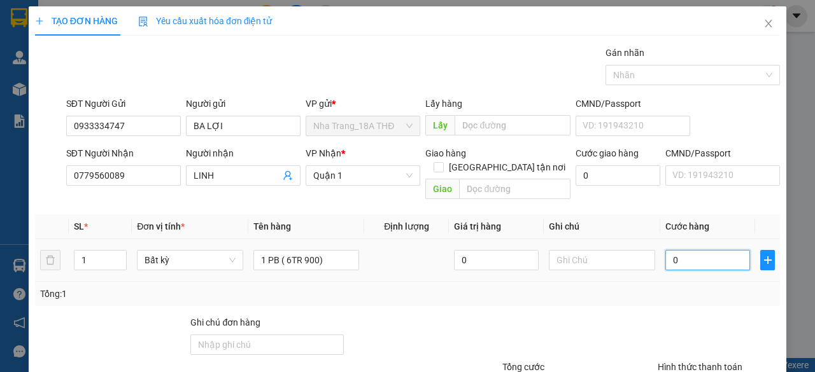
type input "7"
type input "0.070"
type input "70"
type input "0.070"
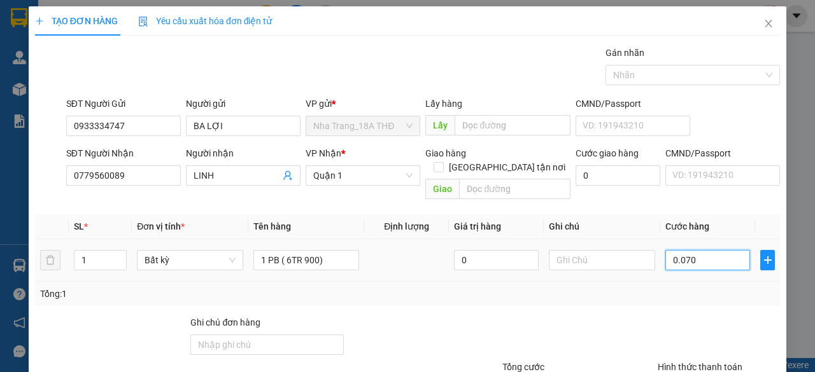
type input "70"
type input "70.000"
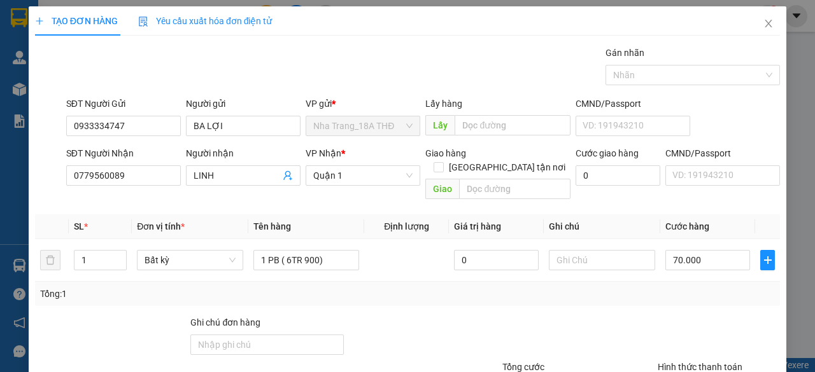
click at [414, 330] on div at bounding box center [423, 338] width 156 height 45
click at [629, 250] on input "text" at bounding box center [602, 260] width 106 height 20
type input "THU HỘ Q5 120001"
click at [475, 316] on div at bounding box center [423, 338] width 156 height 45
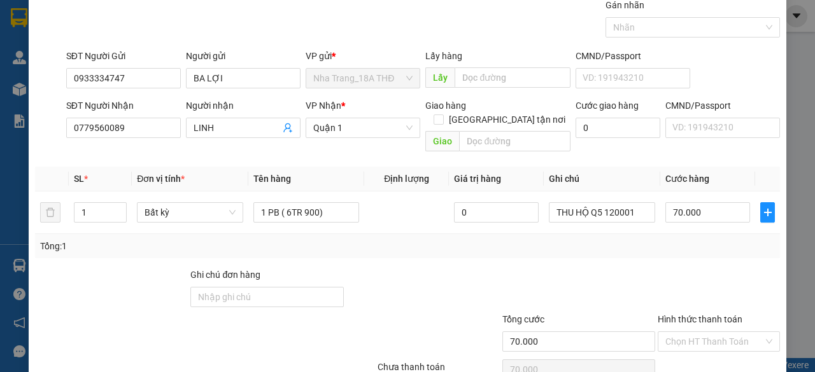
scroll to position [97, 0]
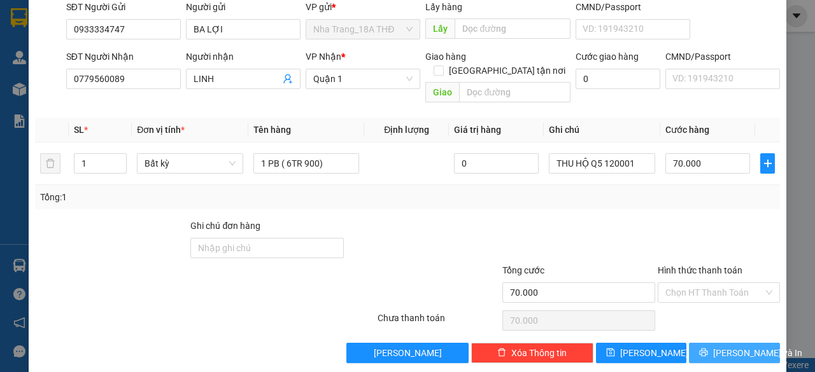
click at [701, 348] on icon "printer" at bounding box center [703, 352] width 9 height 9
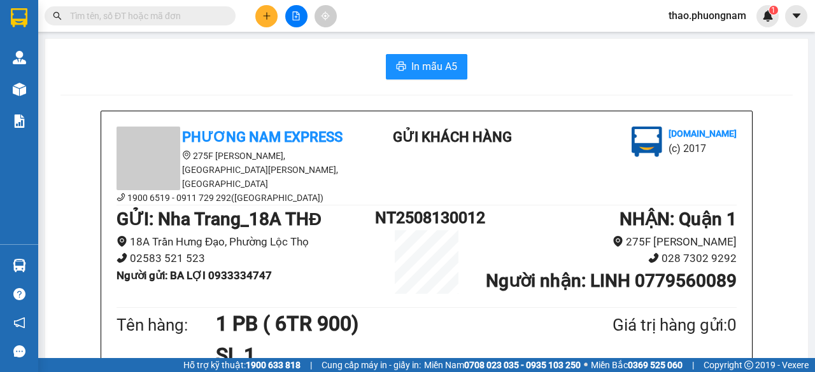
click at [176, 18] on input "text" at bounding box center [145, 16] width 150 height 14
click at [184, 69] on div "In mẫu A5" at bounding box center [426, 66] width 732 height 25
click at [214, 22] on input "text" at bounding box center [145, 16] width 150 height 14
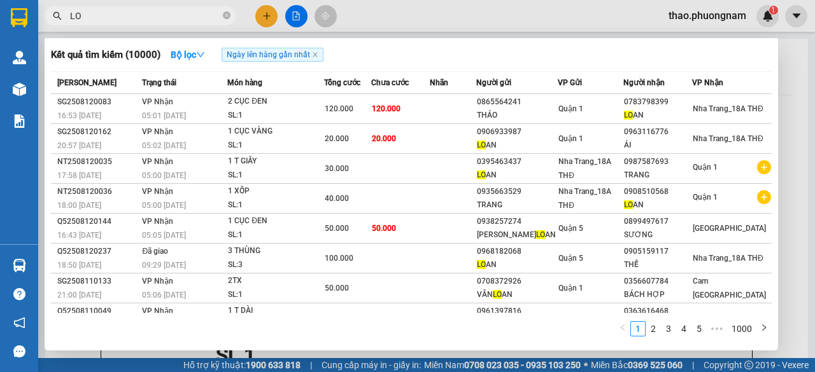
type input "L"
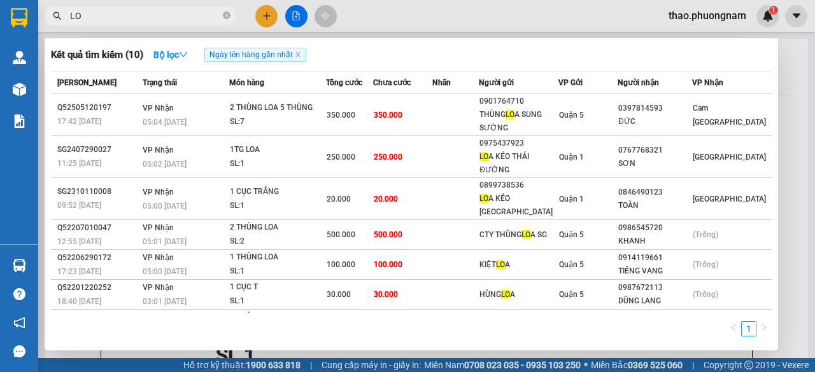
type input "L"
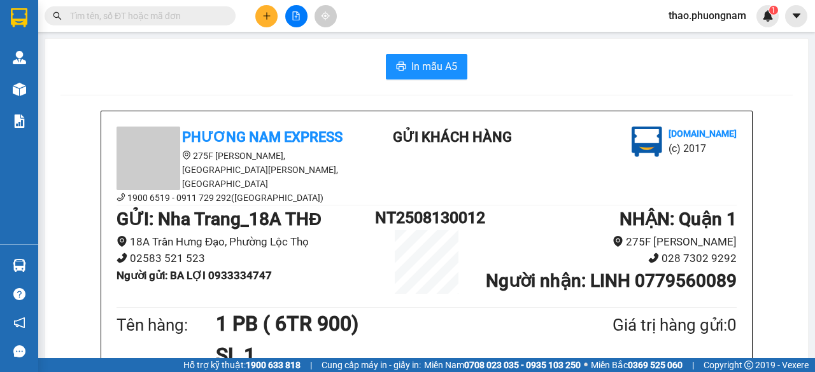
click at [135, 13] on input "text" at bounding box center [145, 16] width 150 height 14
